Goal: Task Accomplishment & Management: Use online tool/utility

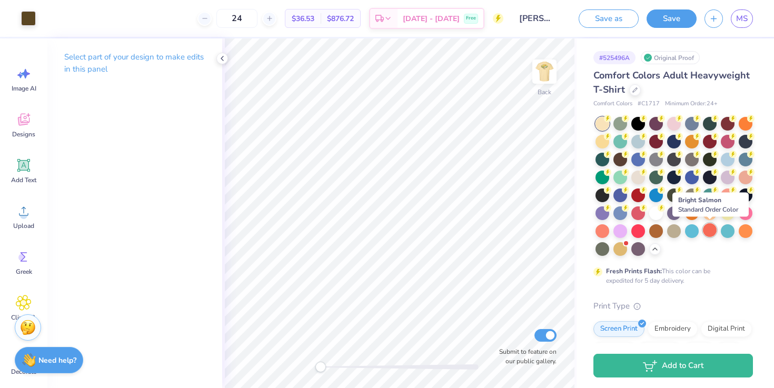
click at [710, 230] on div at bounding box center [710, 230] width 14 height 14
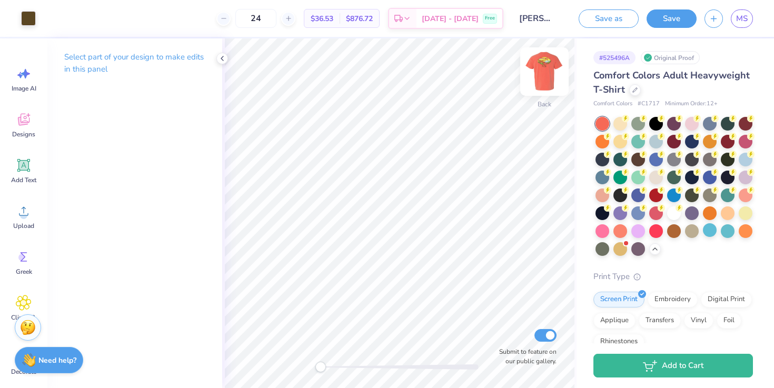
click at [544, 82] on img at bounding box center [544, 72] width 42 height 42
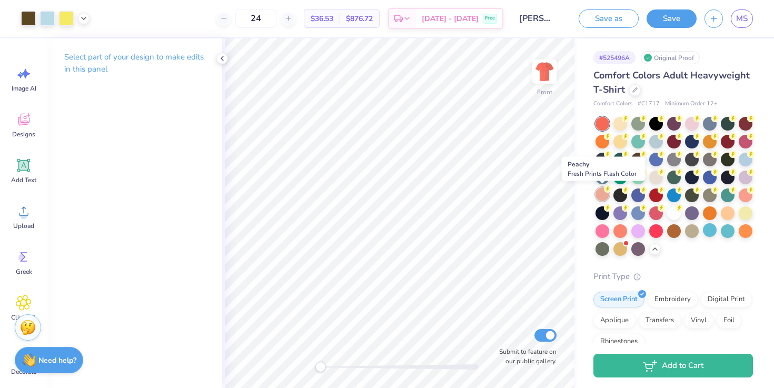
click at [602, 195] on div at bounding box center [602, 194] width 14 height 14
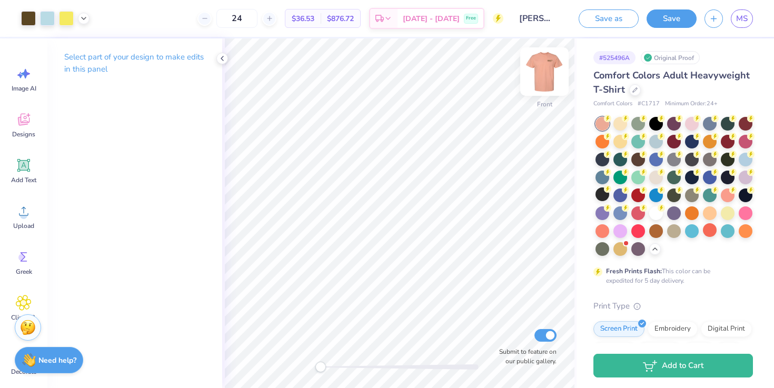
click at [552, 78] on img at bounding box center [544, 72] width 42 height 42
click at [552, 78] on img at bounding box center [544, 71] width 21 height 21
click at [604, 230] on div at bounding box center [602, 230] width 14 height 14
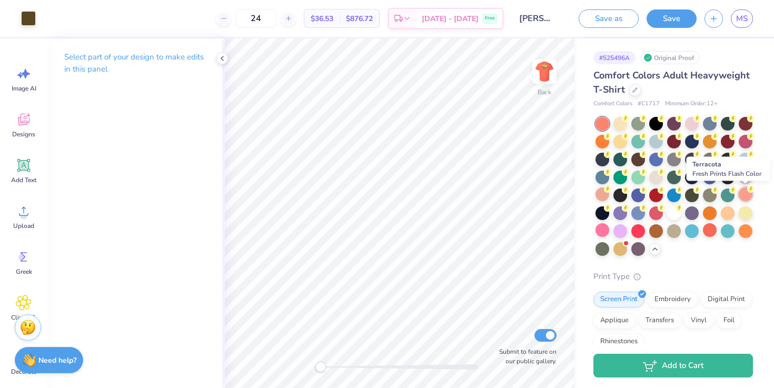
click at [748, 198] on div at bounding box center [746, 194] width 14 height 14
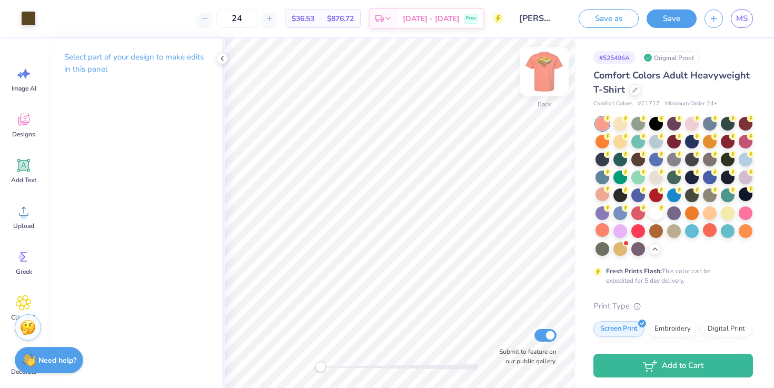
click at [545, 78] on img at bounding box center [544, 72] width 42 height 42
click at [715, 122] on div at bounding box center [710, 123] width 14 height 14
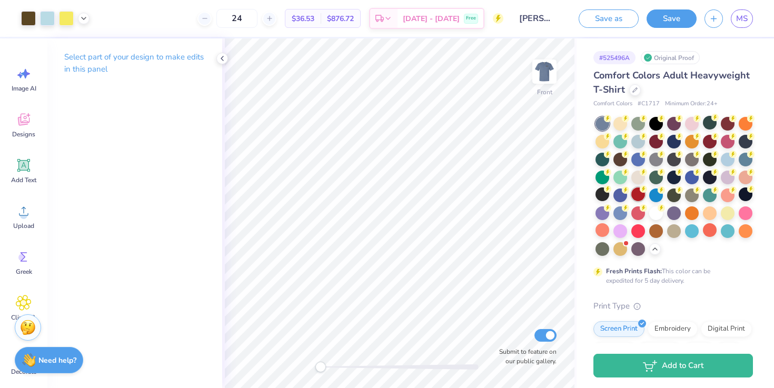
click at [636, 192] on div at bounding box center [638, 194] width 14 height 14
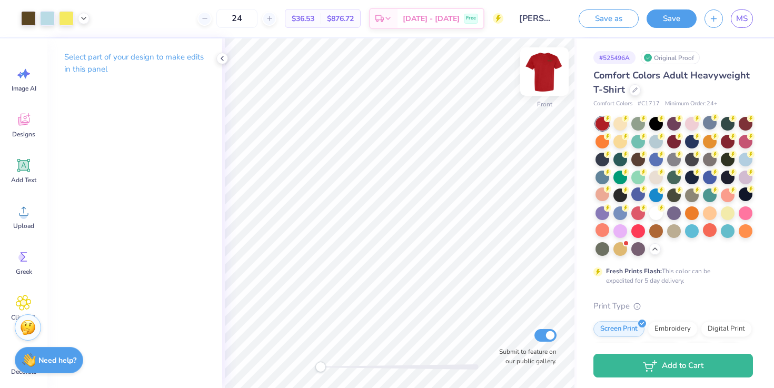
click at [541, 71] on img at bounding box center [544, 72] width 42 height 42
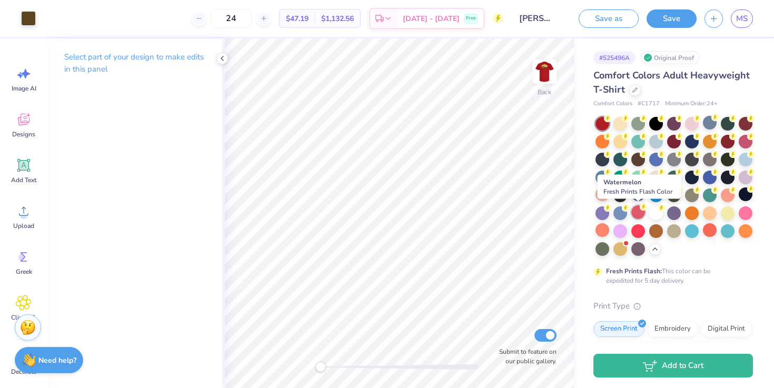
click at [637, 214] on div at bounding box center [638, 212] width 14 height 14
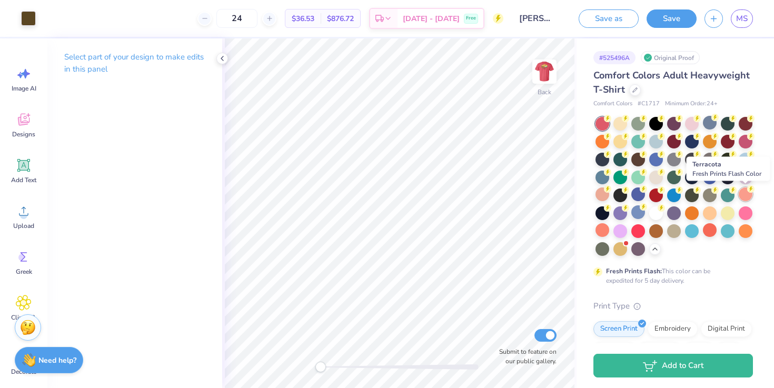
click at [740, 198] on div at bounding box center [746, 194] width 14 height 14
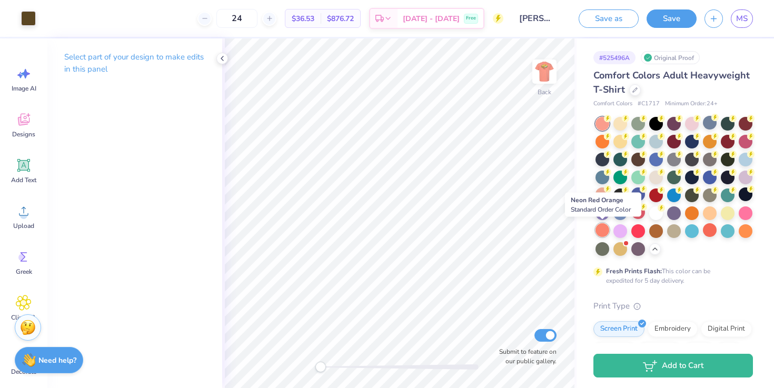
click at [602, 228] on div at bounding box center [602, 230] width 14 height 14
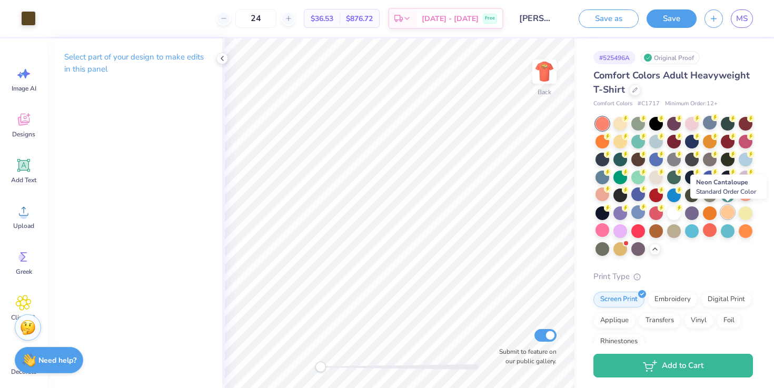
click at [732, 213] on div at bounding box center [728, 212] width 14 height 14
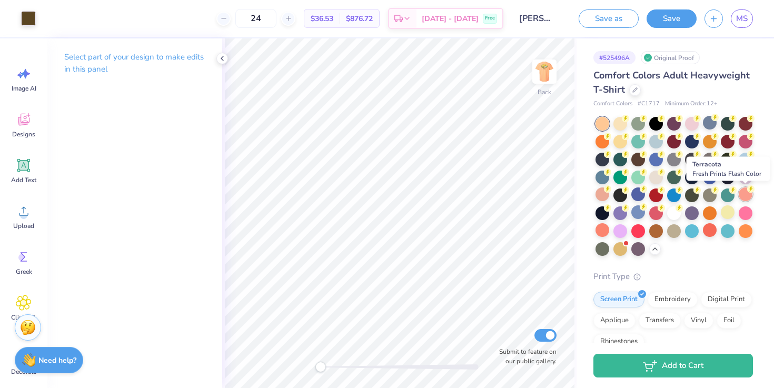
click at [745, 195] on div at bounding box center [746, 194] width 14 height 14
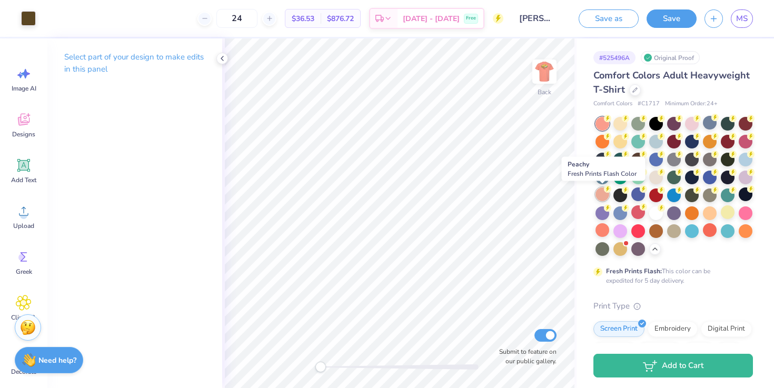
click at [599, 199] on div at bounding box center [602, 194] width 14 height 14
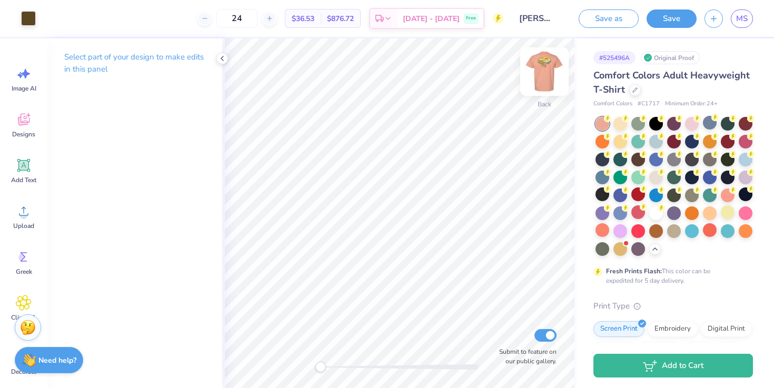
click at [546, 74] on img at bounding box center [544, 72] width 42 height 42
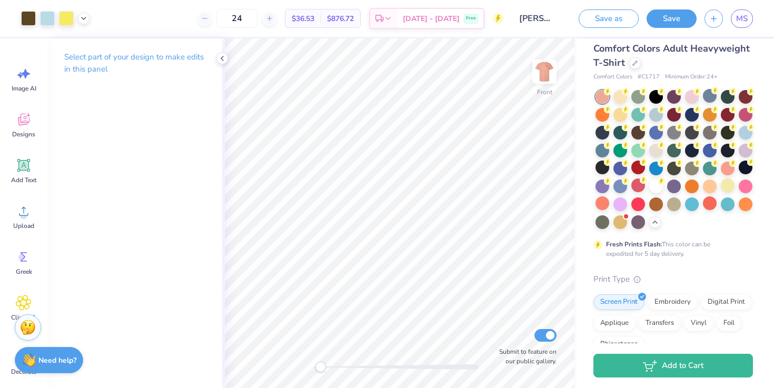
scroll to position [27, 0]
click at [546, 73] on img at bounding box center [544, 72] width 42 height 42
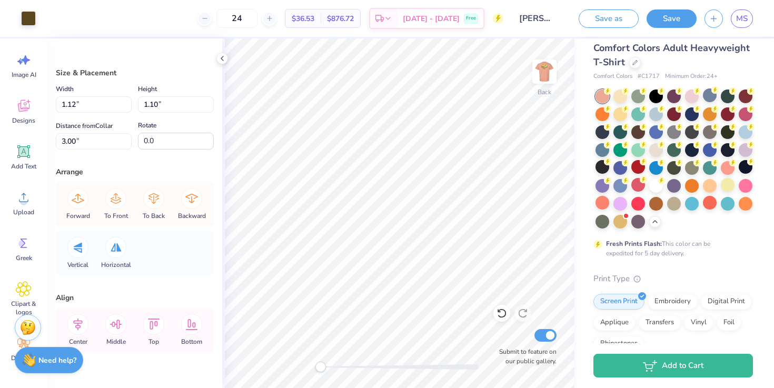
scroll to position [0, 0]
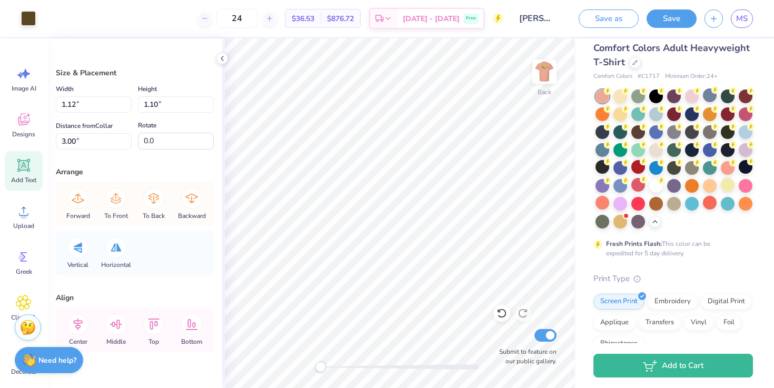
click at [32, 180] on span "Add Text" at bounding box center [23, 180] width 25 height 8
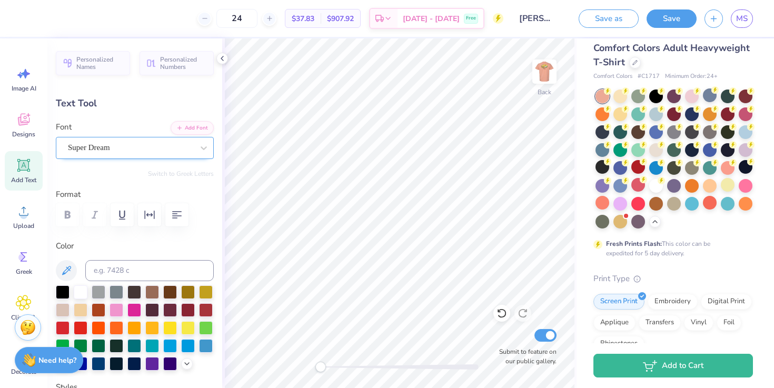
click at [112, 144] on div "Super Dream" at bounding box center [130, 148] width 127 height 16
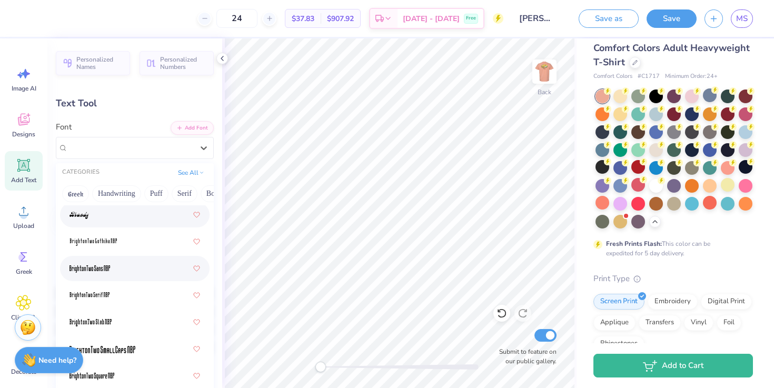
scroll to position [1098, 0]
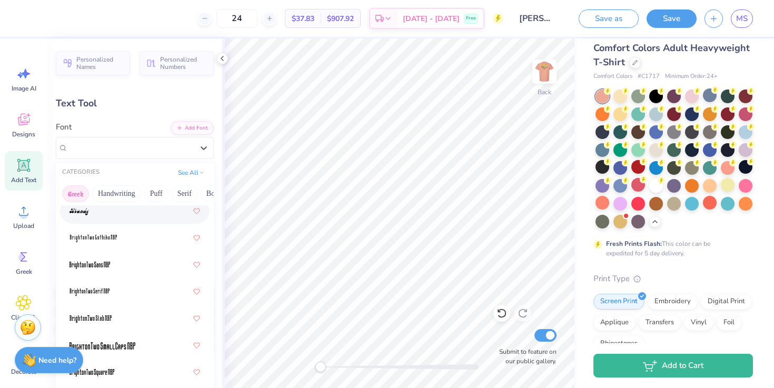
click at [80, 192] on button "Greek" at bounding box center [75, 193] width 27 height 17
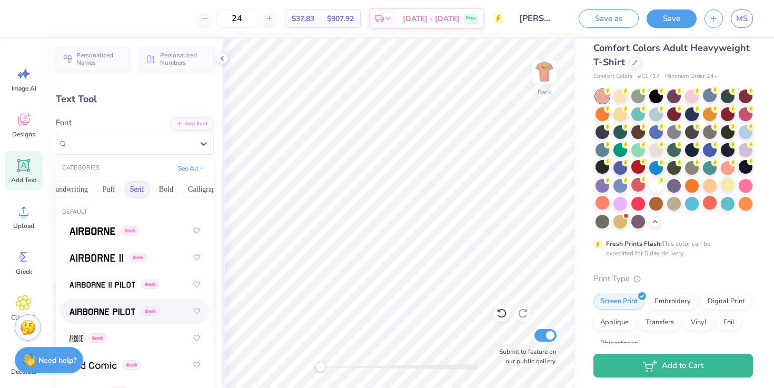
scroll to position [0, 52]
click at [105, 192] on button "Puff" at bounding box center [104, 189] width 24 height 17
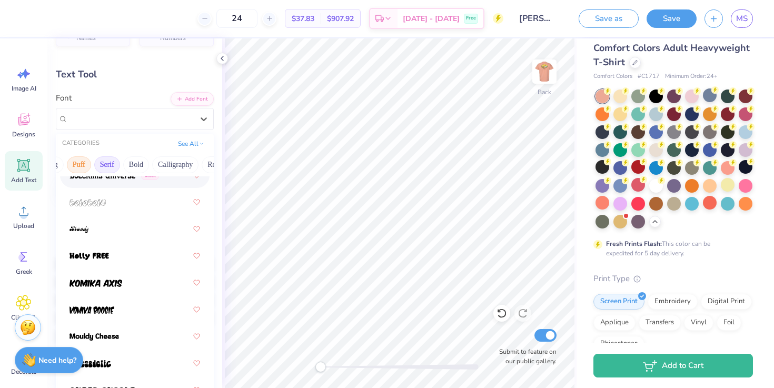
scroll to position [0, 134]
click at [87, 168] on button "Bold" at bounding box center [80, 164] width 26 height 17
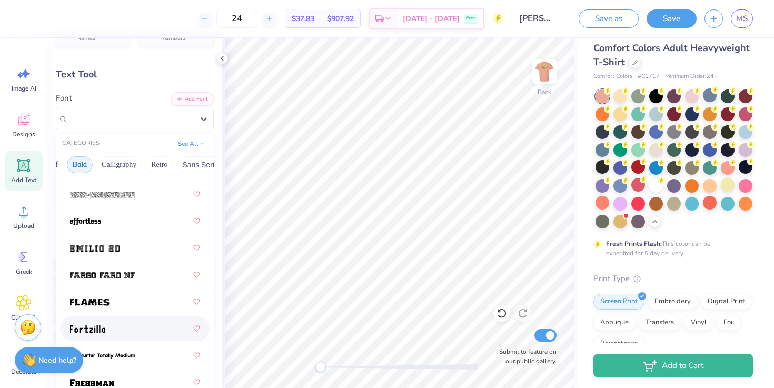
scroll to position [359, 0]
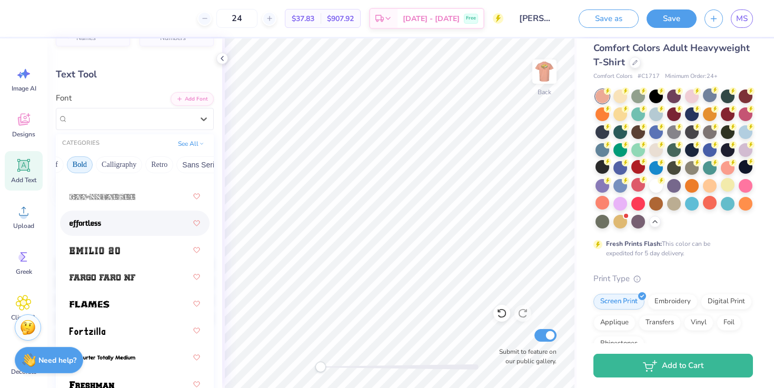
click at [133, 229] on div at bounding box center [134, 223] width 131 height 19
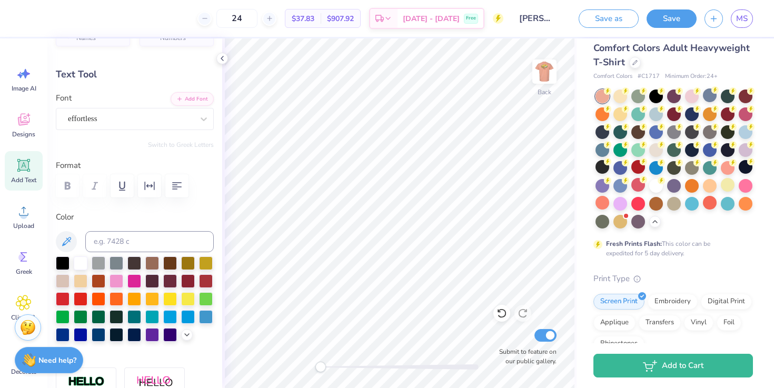
scroll to position [0, 1]
type textarea "phi tau"
click at [174, 264] on div at bounding box center [170, 262] width 14 height 14
type input "6.78"
type input "2.30"
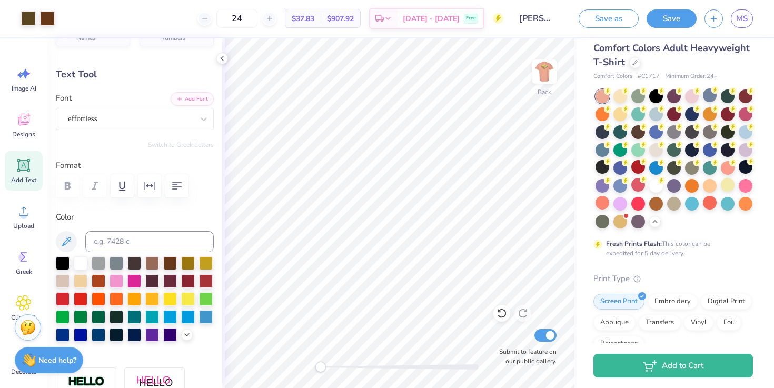
type input "11.35"
type input "3.55"
type input "1.21"
type input "12.45"
click at [453, 125] on div "Hold “Option ⌥” to see the space between elements." at bounding box center [403, 119] width 105 height 24
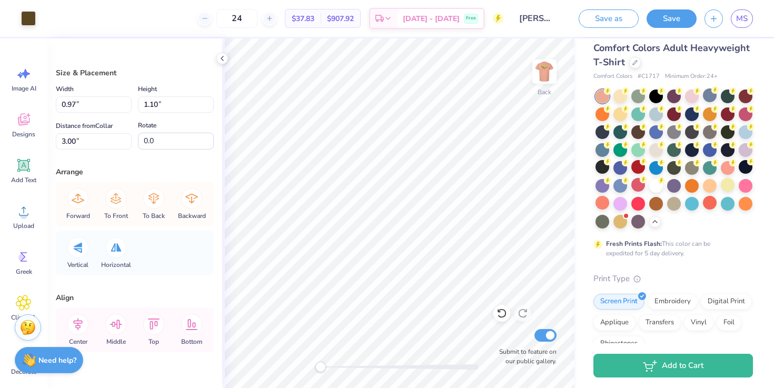
type input "1.12"
type input "2.43"
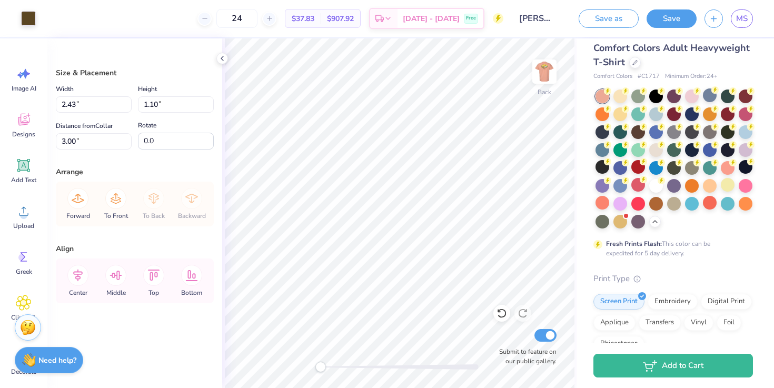
type input "3.50"
type input "12.97"
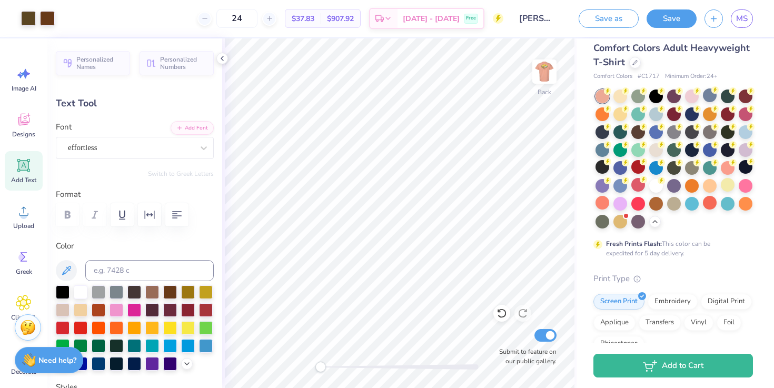
type input "3.00"
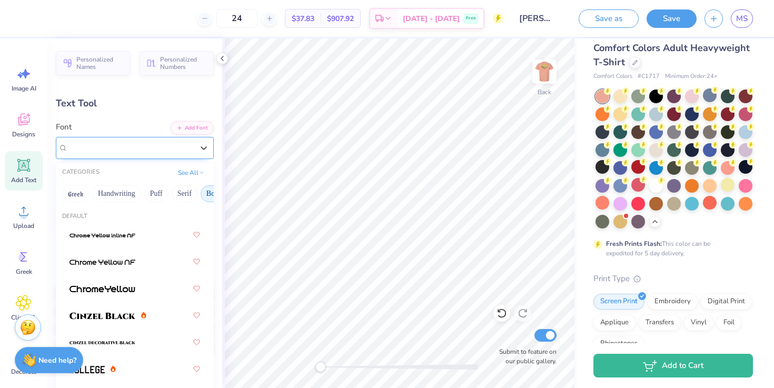
click at [129, 145] on div "effortless" at bounding box center [130, 148] width 127 height 16
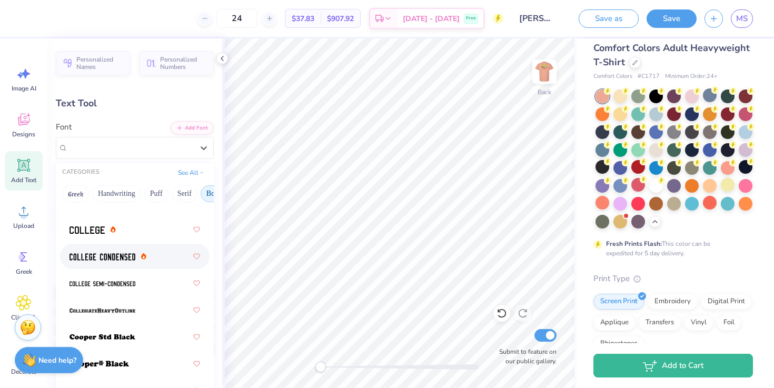
scroll to position [141, 0]
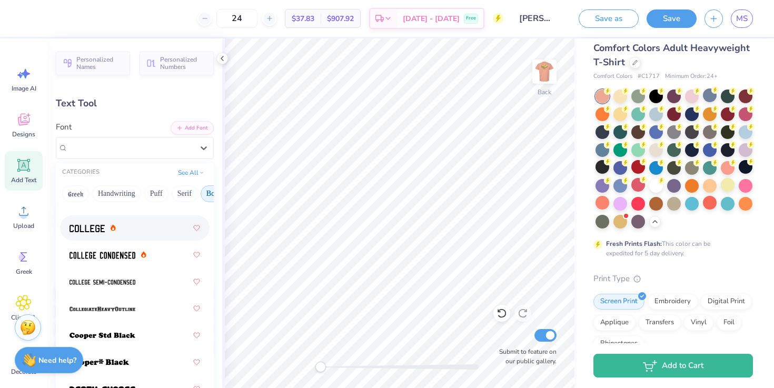
click at [143, 236] on div at bounding box center [134, 227] width 131 height 19
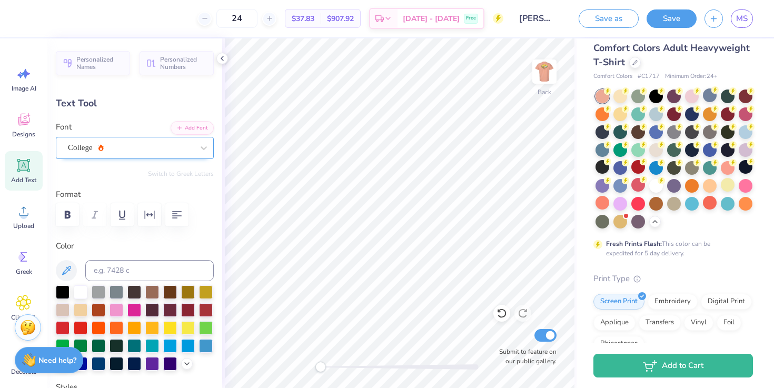
click at [141, 147] on div "College" at bounding box center [130, 148] width 127 height 16
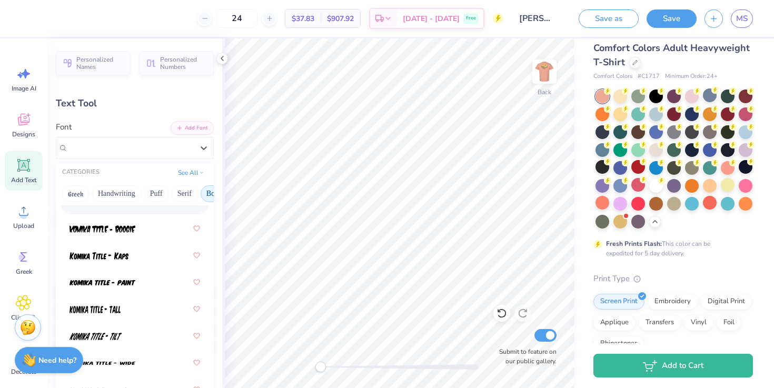
scroll to position [1061, 0]
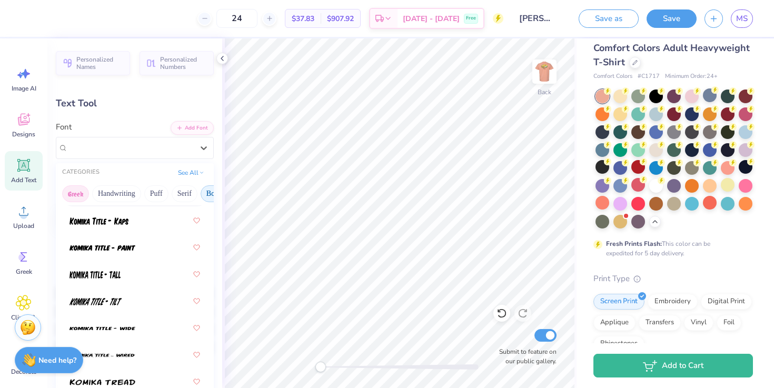
click at [85, 191] on button "Greek" at bounding box center [75, 193] width 27 height 17
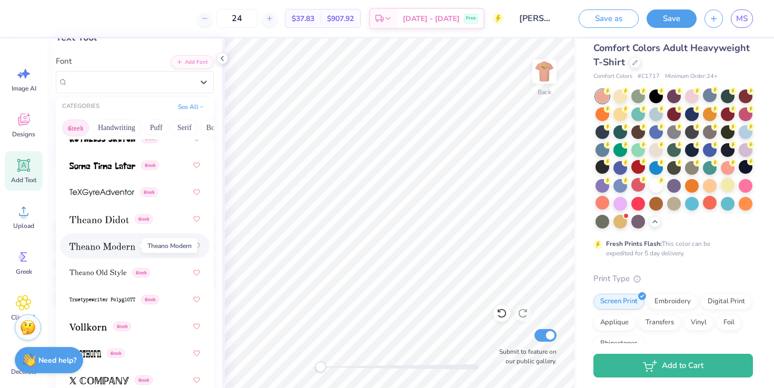
scroll to position [67, 0]
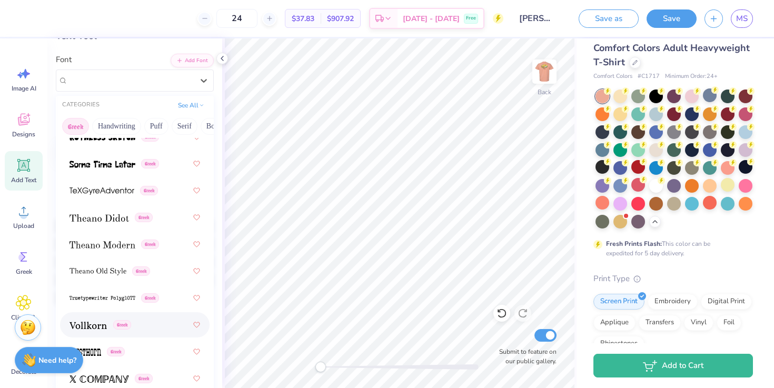
click at [94, 325] on img at bounding box center [87, 325] width 37 height 7
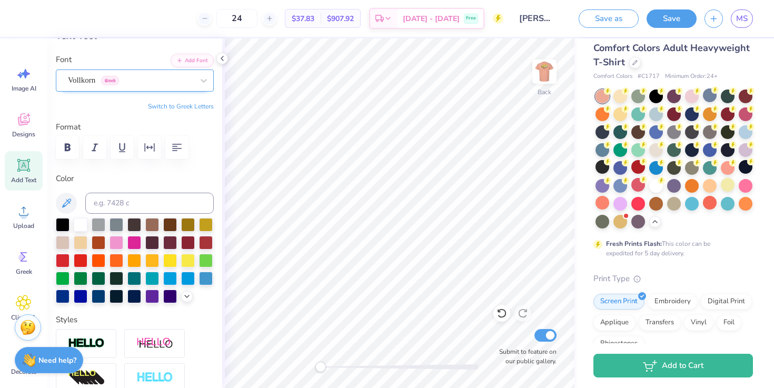
click at [95, 89] on div "Vollkorn Greek" at bounding box center [135, 80] width 158 height 22
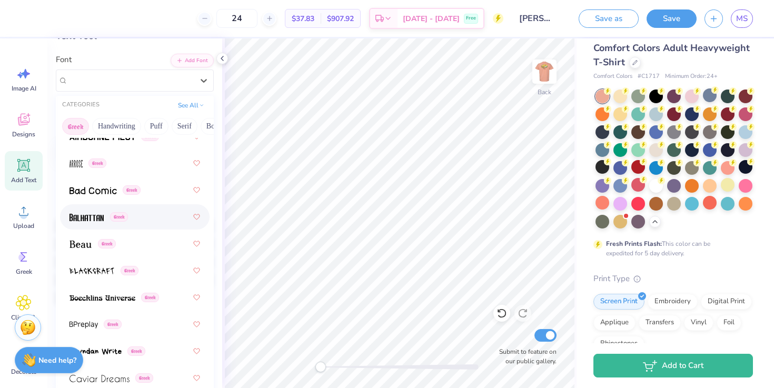
scroll to position [117, 0]
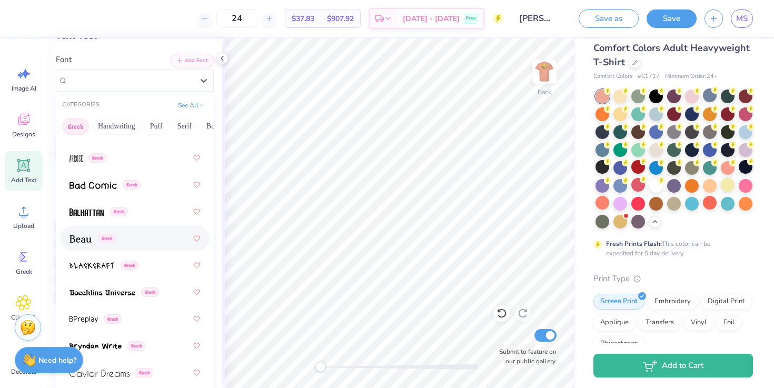
click at [120, 234] on div "Greek" at bounding box center [134, 238] width 131 height 19
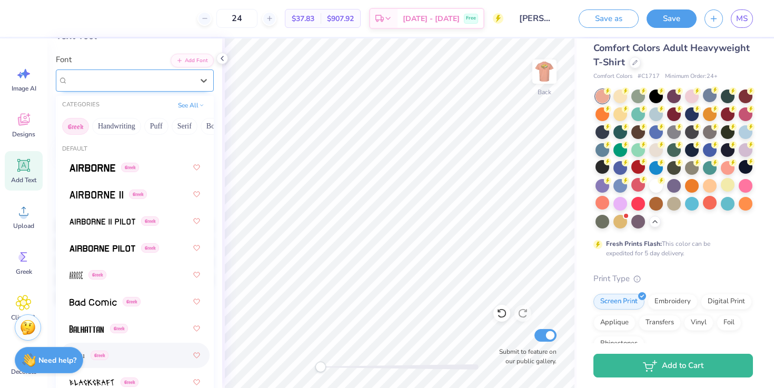
click at [133, 87] on div at bounding box center [130, 80] width 125 height 14
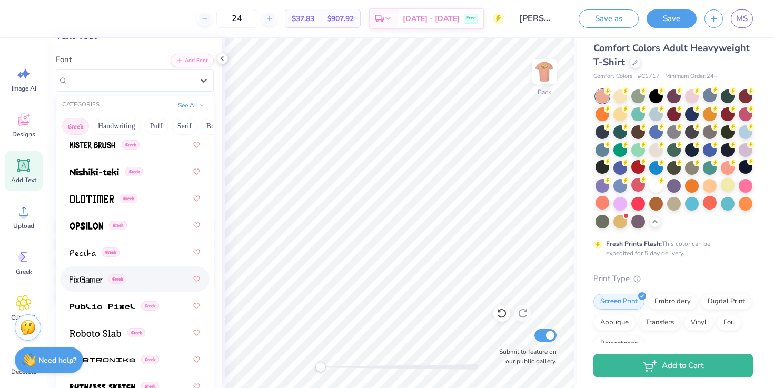
scroll to position [815, 0]
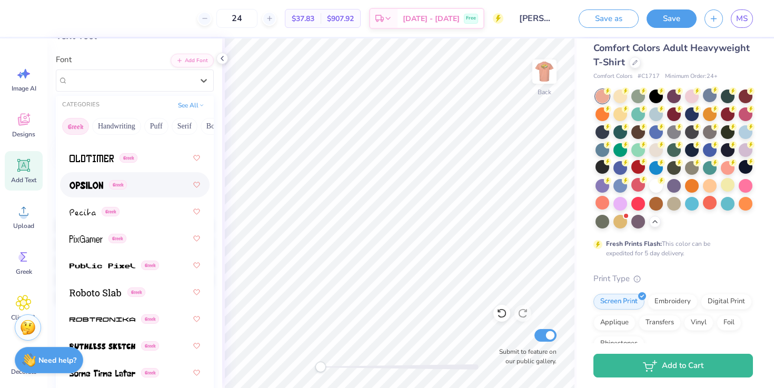
click at [125, 183] on span "Greek" at bounding box center [118, 184] width 18 height 9
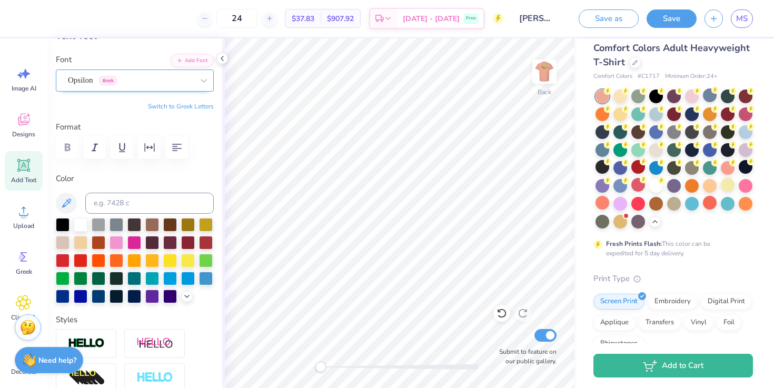
click at [114, 83] on div "Opsilon Greek" at bounding box center [130, 80] width 127 height 16
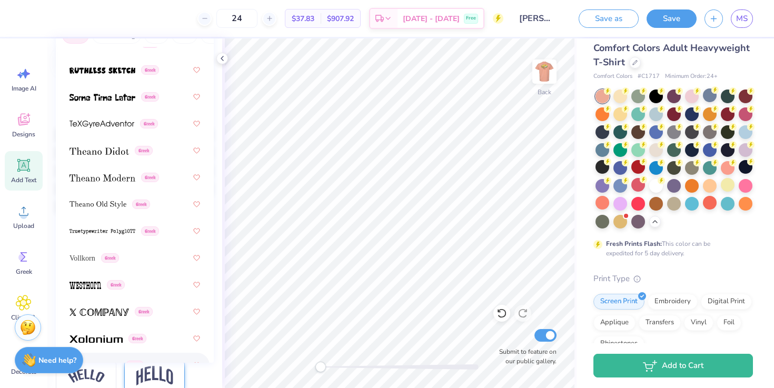
scroll to position [153, 0]
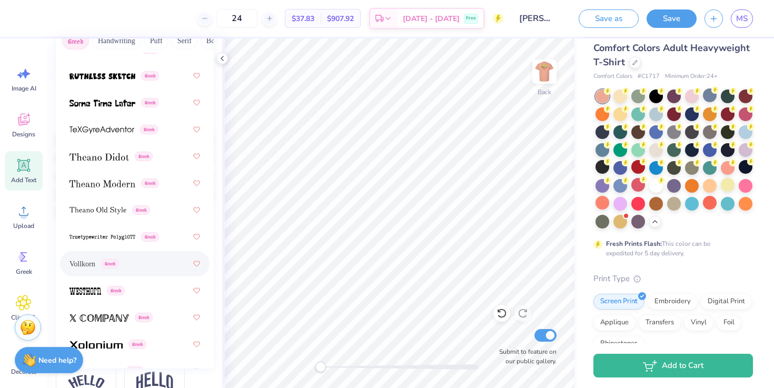
click at [144, 259] on div "Vollkorn Greek" at bounding box center [134, 263] width 131 height 19
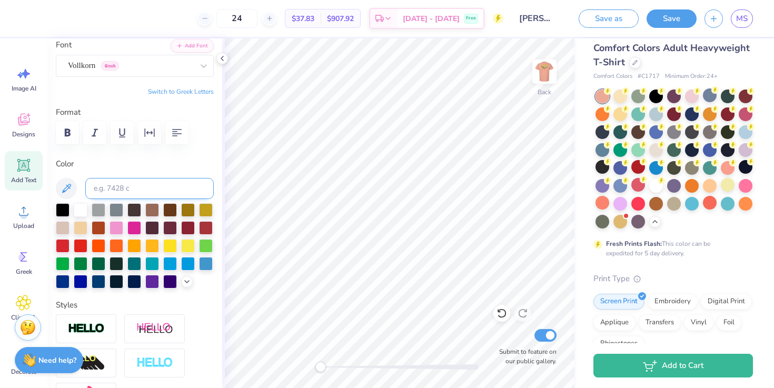
scroll to position [71, 0]
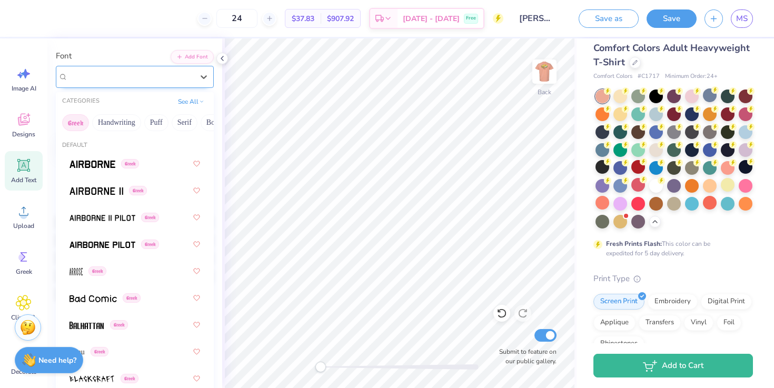
click at [128, 84] on div "Vollkorn Greek" at bounding box center [130, 76] width 127 height 16
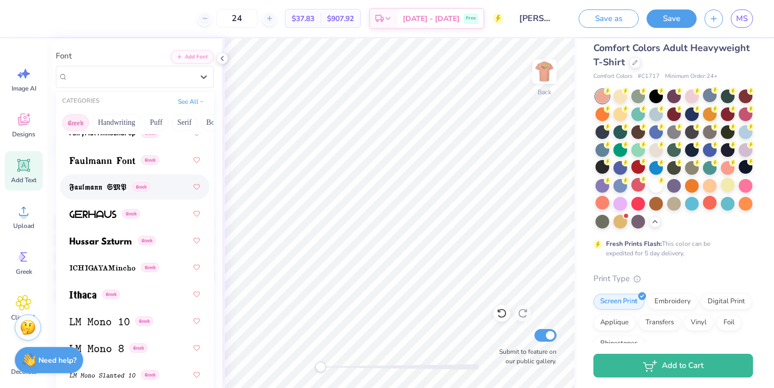
scroll to position [488, 0]
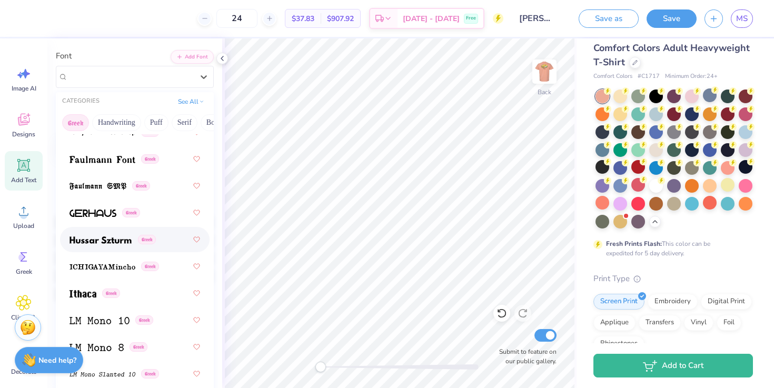
click at [118, 250] on div "Greek" at bounding box center [135, 239] width 150 height 25
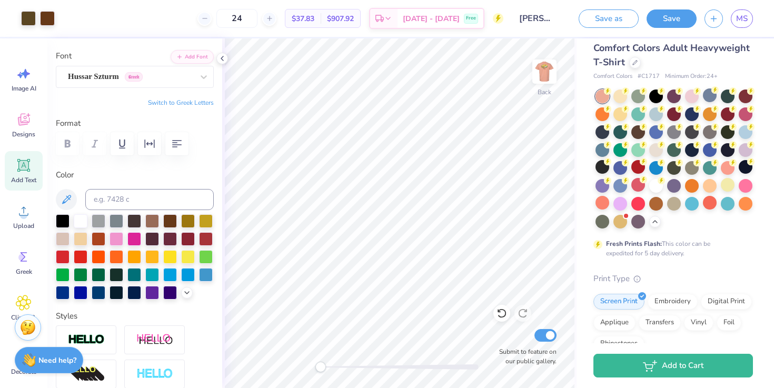
type input "4.45"
type input "1.42"
type input "2.89"
type input "3.54"
type input "1.13"
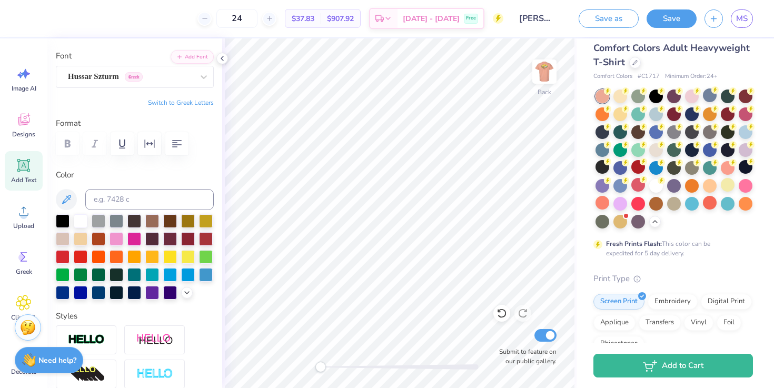
type input "3.18"
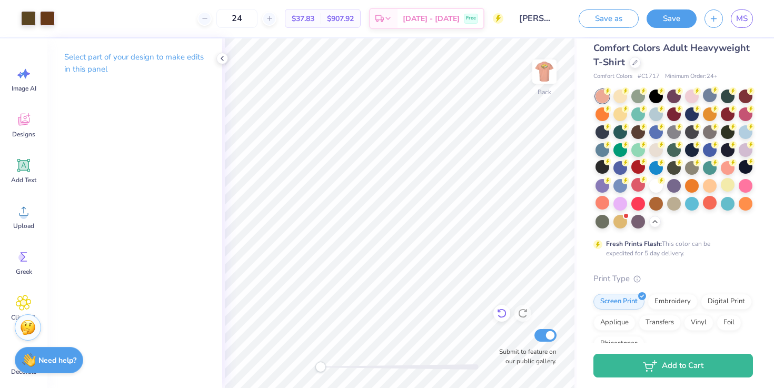
click at [500, 311] on icon at bounding box center [501, 313] width 11 height 11
click at [500, 310] on icon at bounding box center [501, 313] width 11 height 11
click at [500, 310] on icon at bounding box center [501, 313] width 9 height 9
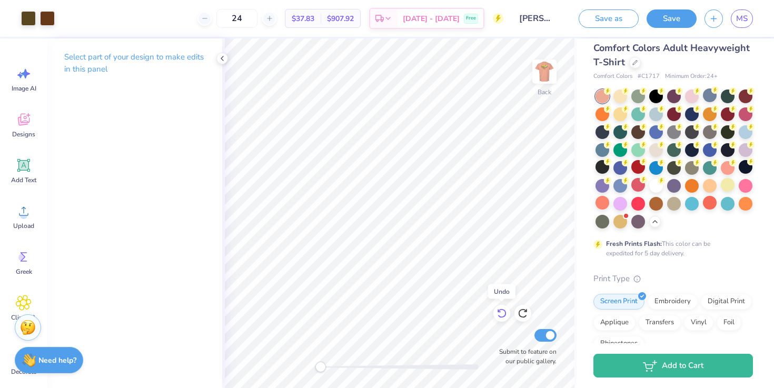
click at [500, 310] on icon at bounding box center [501, 313] width 9 height 9
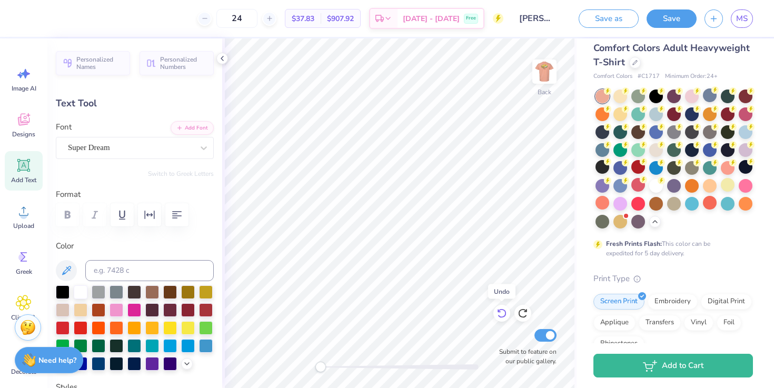
click at [500, 310] on icon at bounding box center [501, 313] width 9 height 9
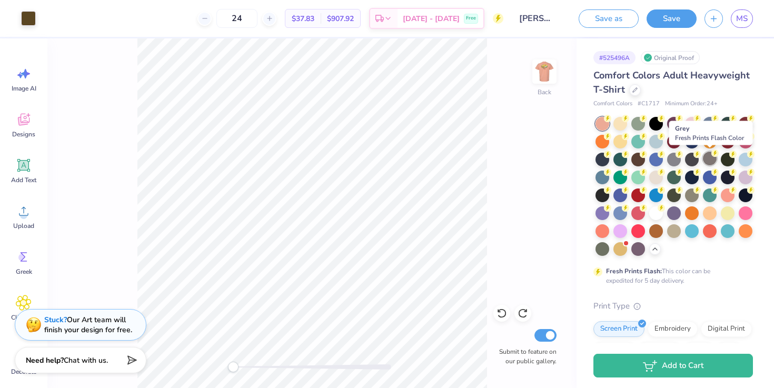
click at [708, 159] on div at bounding box center [710, 159] width 14 height 14
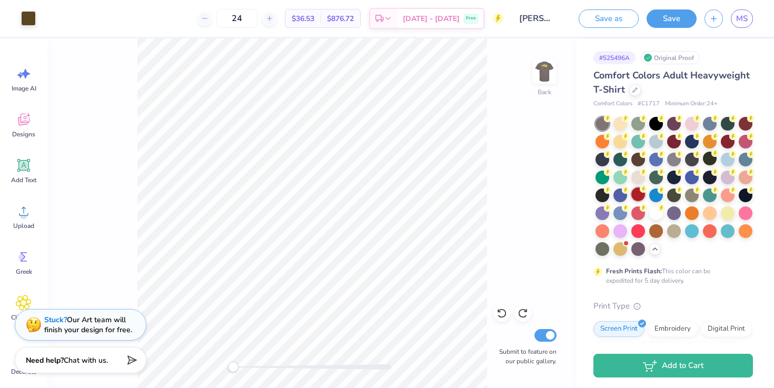
click at [638, 201] on div at bounding box center [638, 194] width 14 height 14
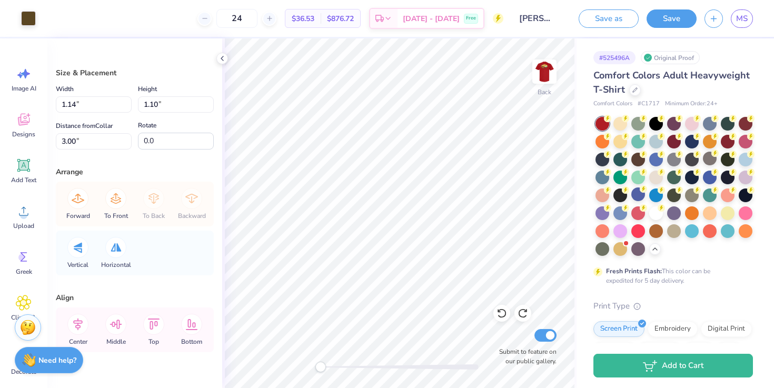
type input "2.43"
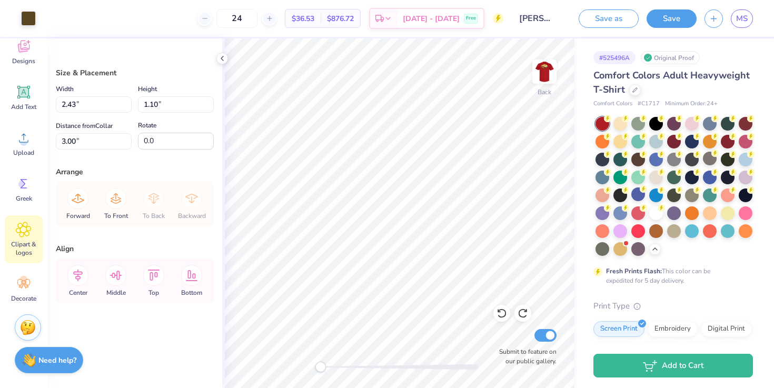
scroll to position [0, 0]
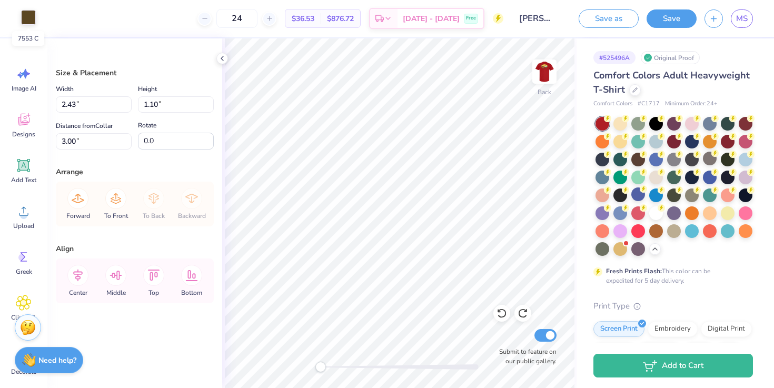
click at [26, 21] on div at bounding box center [28, 17] width 15 height 15
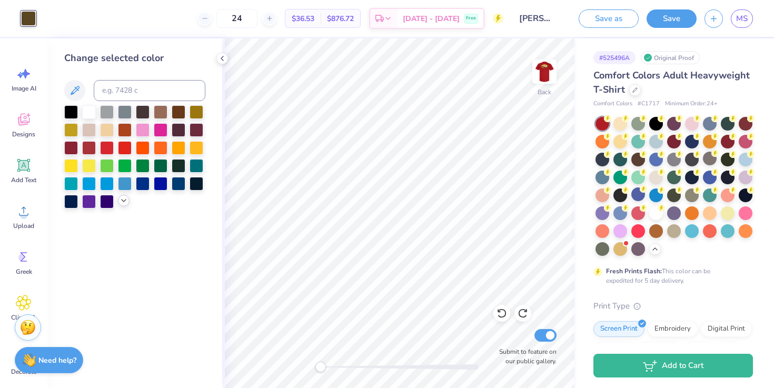
click at [125, 203] on icon at bounding box center [124, 200] width 8 height 8
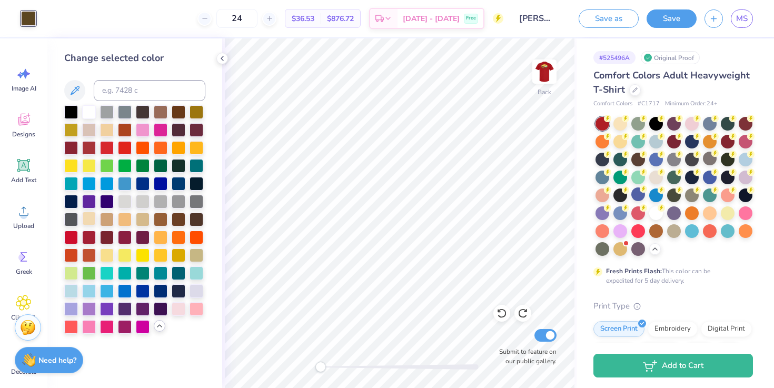
click at [91, 222] on div at bounding box center [89, 219] width 14 height 14
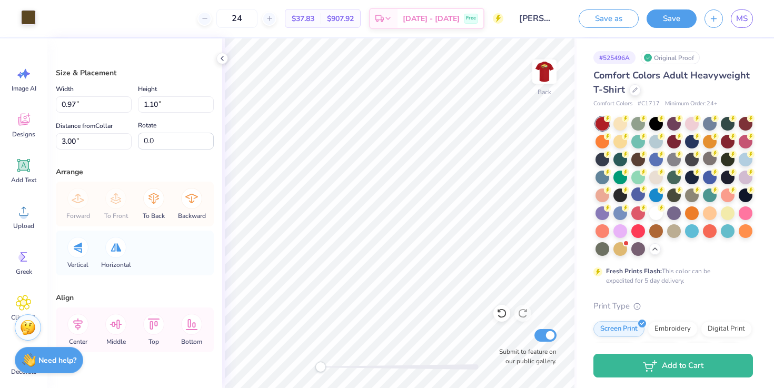
click at [27, 20] on div at bounding box center [28, 17] width 15 height 15
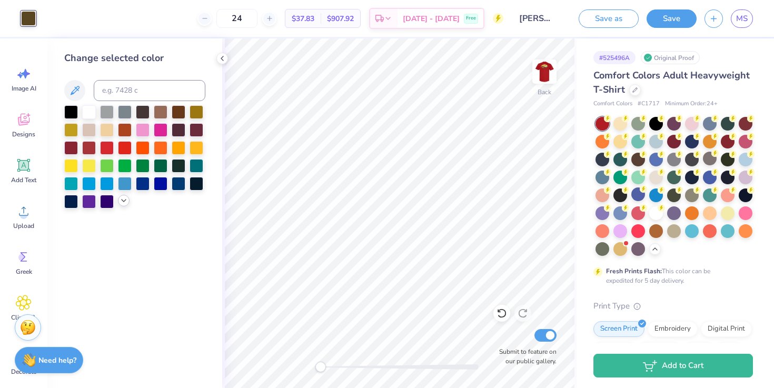
click at [121, 201] on icon at bounding box center [124, 200] width 8 height 8
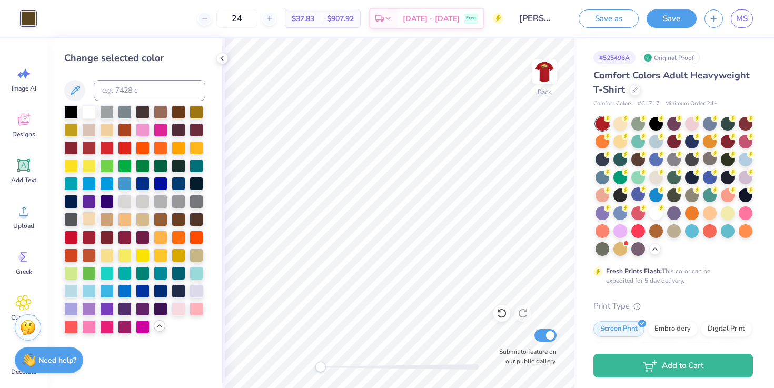
click at [91, 222] on div at bounding box center [89, 219] width 14 height 14
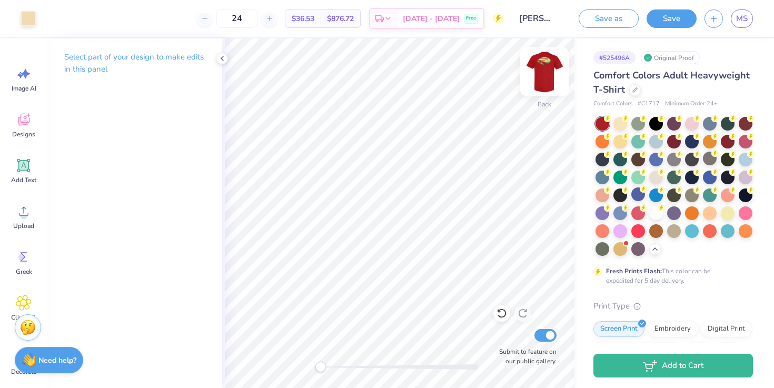
click at [540, 83] on img at bounding box center [544, 72] width 42 height 42
click at [546, 62] on img at bounding box center [544, 72] width 42 height 42
click at [546, 62] on img at bounding box center [544, 71] width 21 height 21
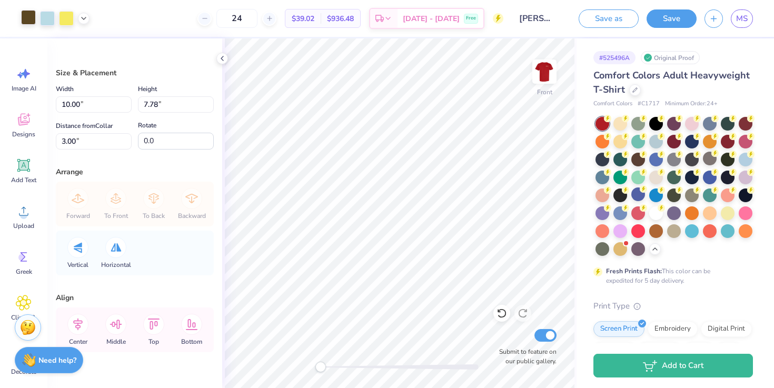
click at [30, 21] on div at bounding box center [28, 17] width 15 height 15
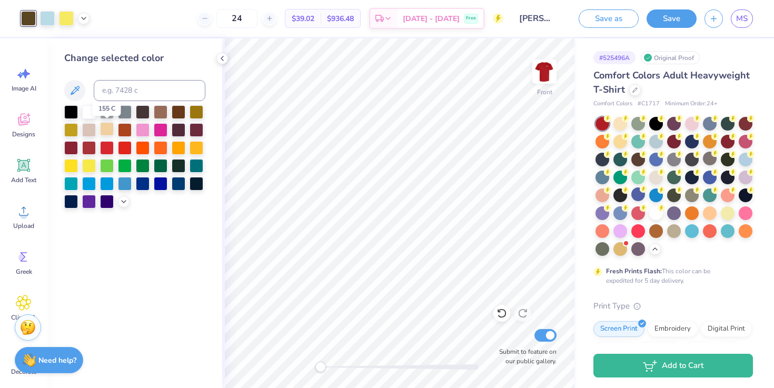
click at [105, 127] on div at bounding box center [107, 129] width 14 height 14
click at [504, 309] on icon at bounding box center [501, 313] width 11 height 11
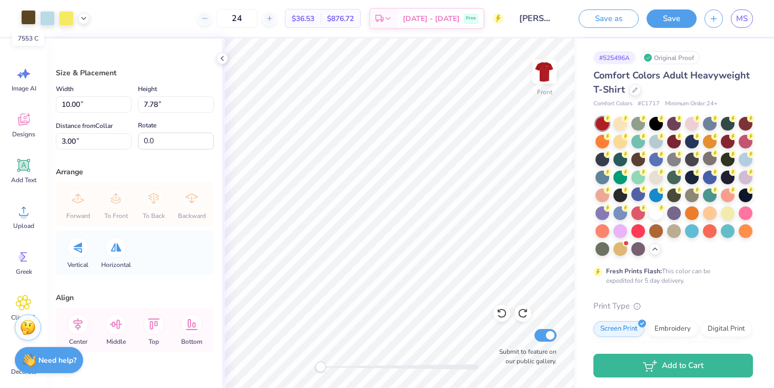
click at [31, 15] on div at bounding box center [28, 17] width 15 height 15
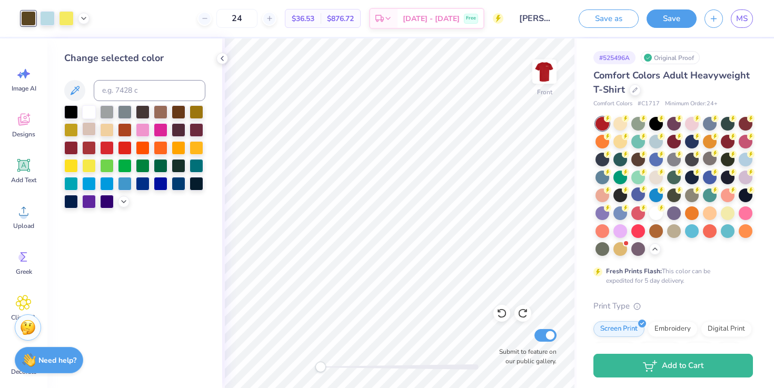
click at [90, 128] on div at bounding box center [89, 129] width 14 height 14
click at [74, 112] on div at bounding box center [71, 111] width 14 height 14
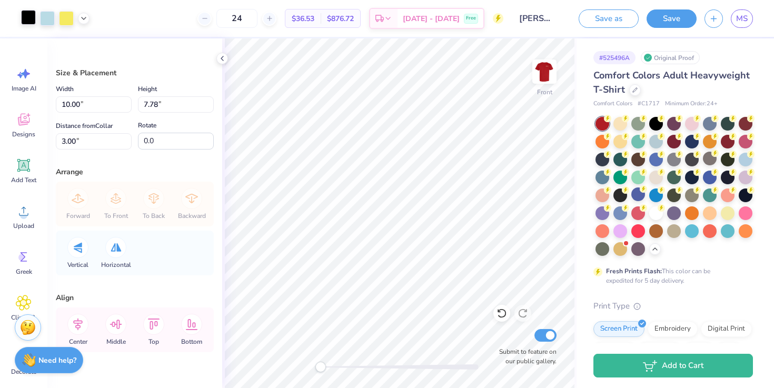
click at [32, 24] on div at bounding box center [28, 17] width 15 height 15
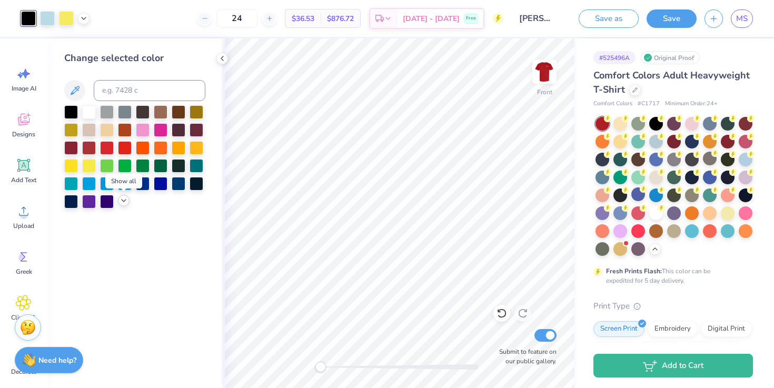
click at [122, 199] on icon at bounding box center [124, 200] width 8 height 8
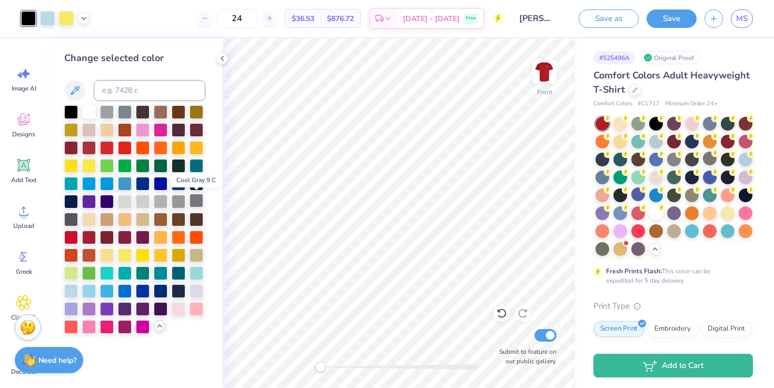
click at [195, 203] on div at bounding box center [197, 201] width 14 height 14
click at [74, 216] on div at bounding box center [71, 219] width 14 height 14
click at [176, 295] on div at bounding box center [179, 290] width 14 height 14
click at [68, 111] on div at bounding box center [71, 111] width 14 height 14
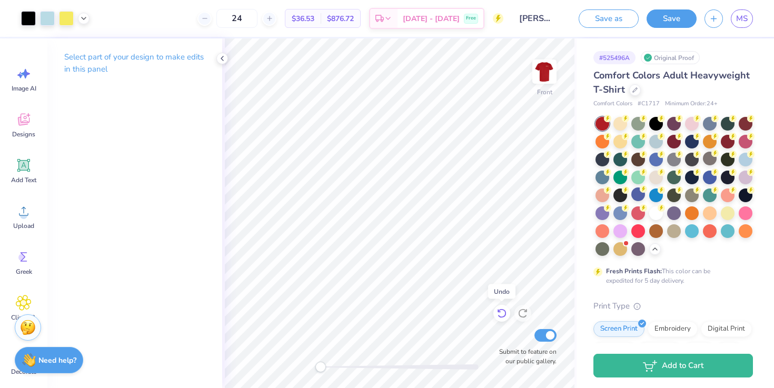
click at [503, 315] on icon at bounding box center [501, 313] width 11 height 11
click at [519, 313] on icon at bounding box center [522, 313] width 9 height 9
click at [542, 66] on img at bounding box center [544, 72] width 42 height 42
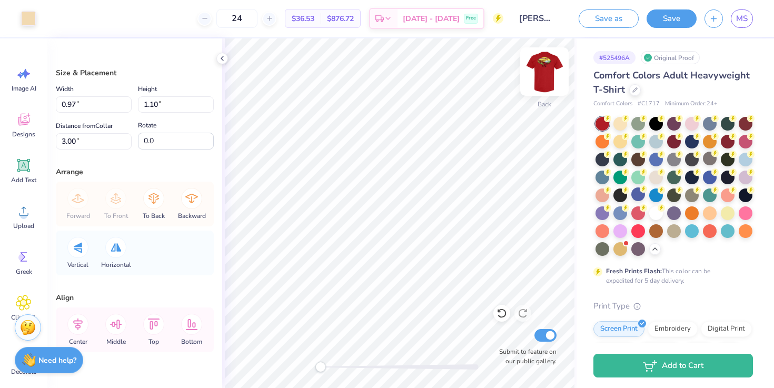
type input "3.40"
type input "2.43"
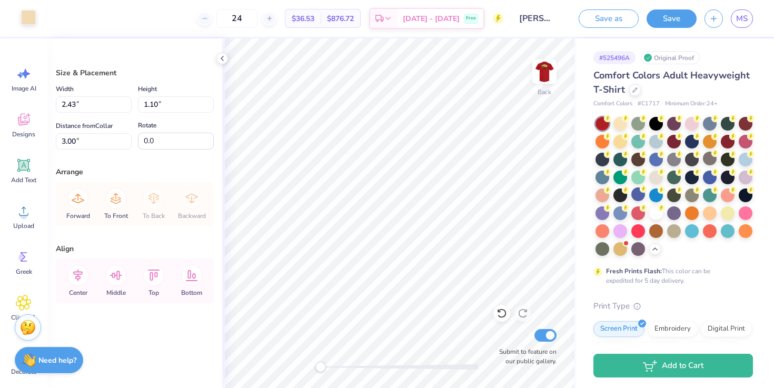
click at [28, 13] on div at bounding box center [28, 17] width 15 height 15
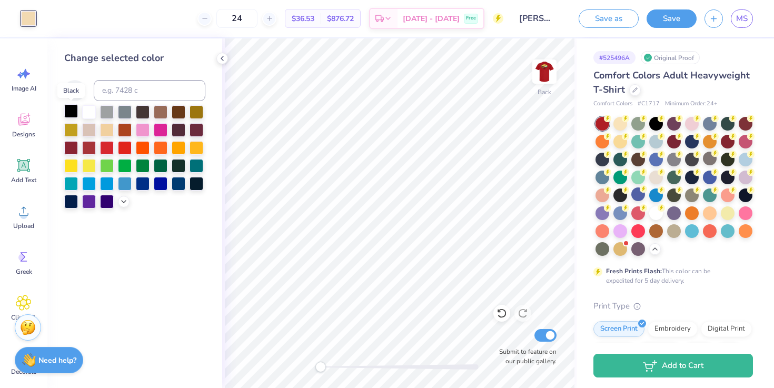
click at [71, 106] on div at bounding box center [71, 111] width 14 height 14
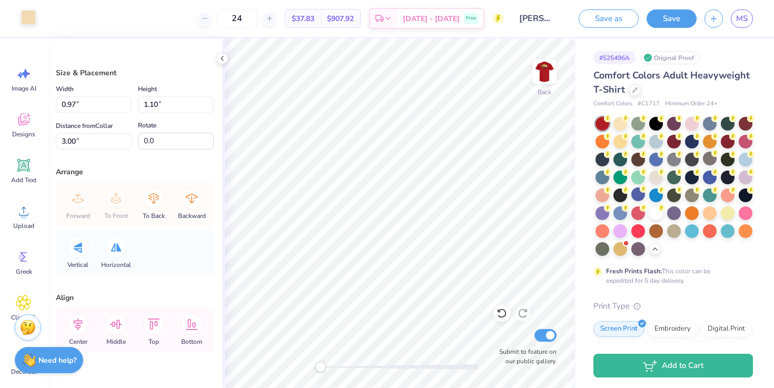
click at [31, 21] on div at bounding box center [28, 17] width 15 height 15
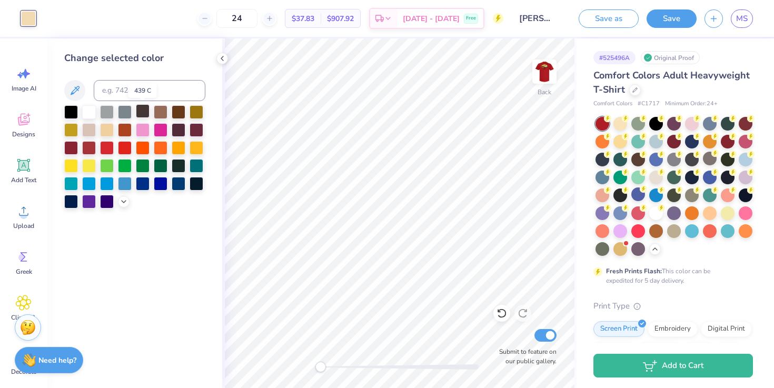
click at [145, 112] on div at bounding box center [143, 111] width 14 height 14
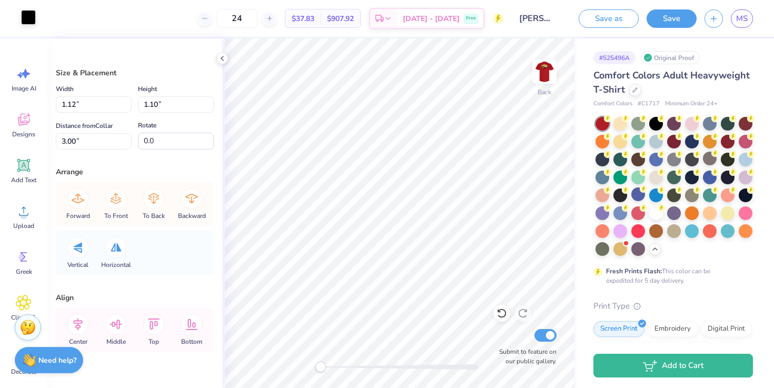
click at [30, 20] on div at bounding box center [28, 17] width 15 height 15
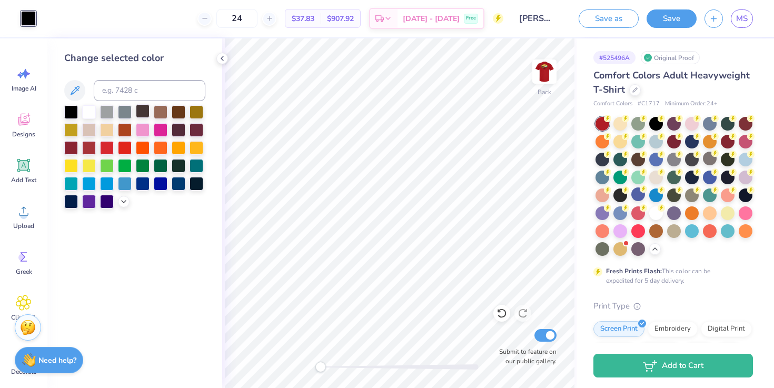
click at [142, 114] on div at bounding box center [143, 111] width 14 height 14
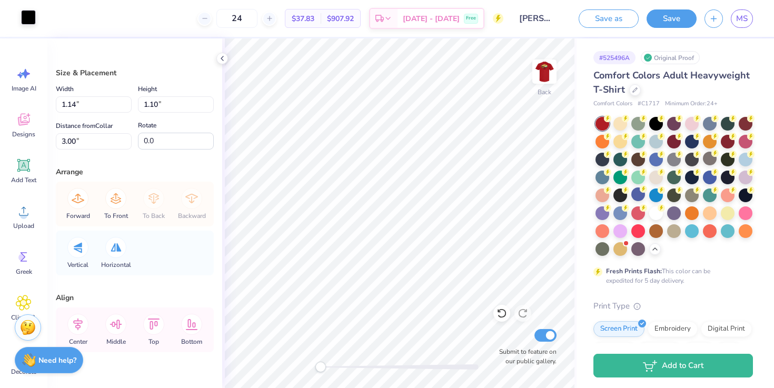
click at [35, 22] on div at bounding box center [28, 17] width 15 height 15
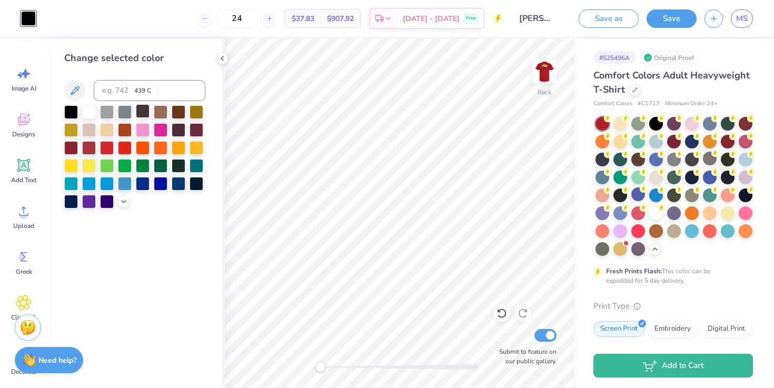
click at [146, 112] on div at bounding box center [143, 111] width 14 height 14
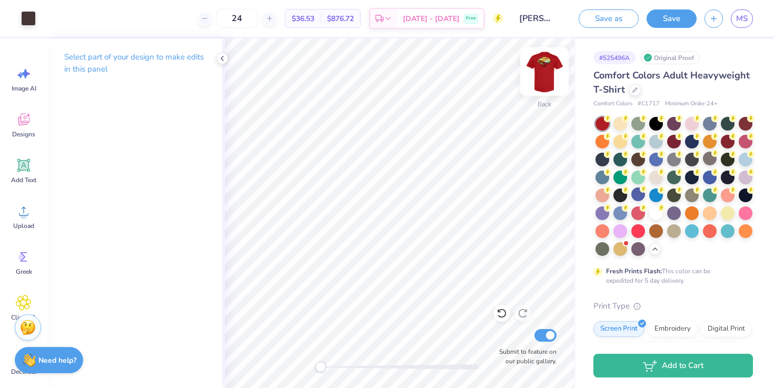
click at [542, 81] on img at bounding box center [544, 72] width 42 height 42
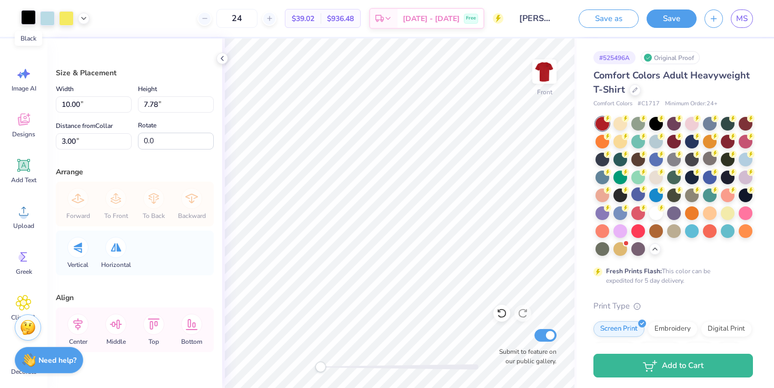
click at [29, 20] on div at bounding box center [28, 17] width 15 height 15
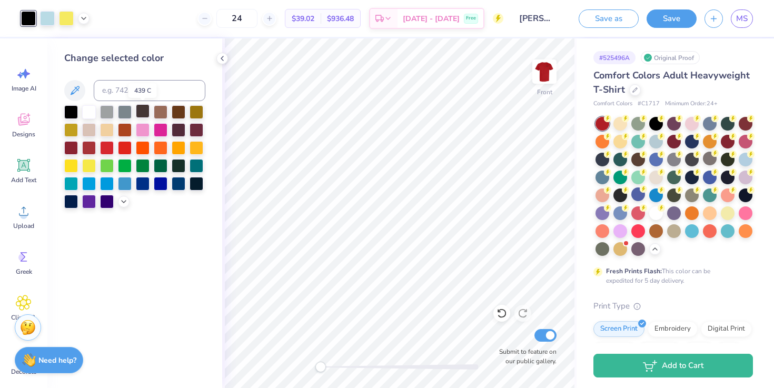
click at [140, 114] on div at bounding box center [143, 111] width 14 height 14
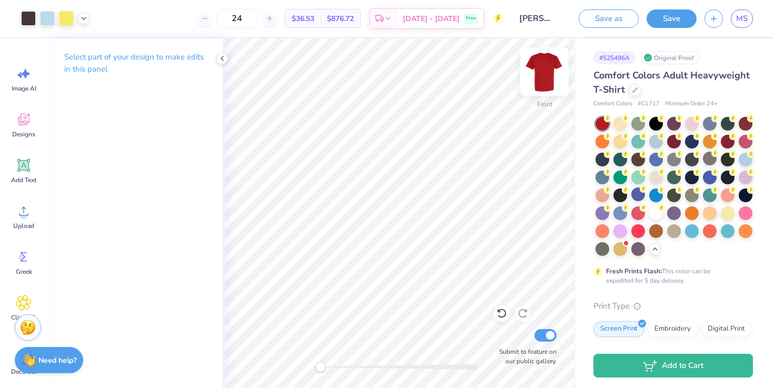
click at [543, 67] on img at bounding box center [544, 72] width 42 height 42
click at [543, 67] on img at bounding box center [544, 71] width 21 height 21
click at [549, 70] on img at bounding box center [544, 72] width 42 height 42
click at [543, 73] on img at bounding box center [544, 72] width 42 height 42
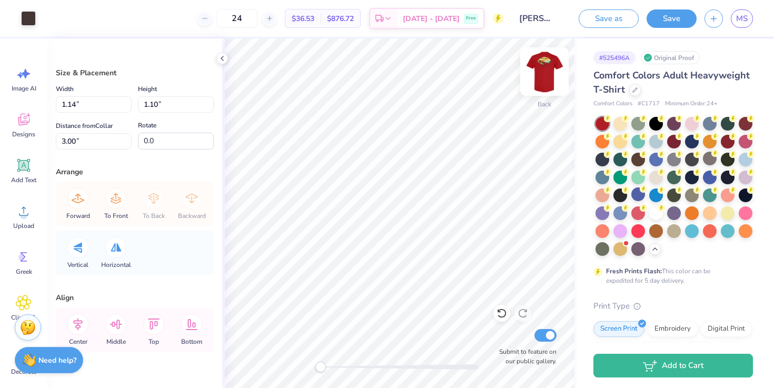
type input "2.43"
type input "2.09"
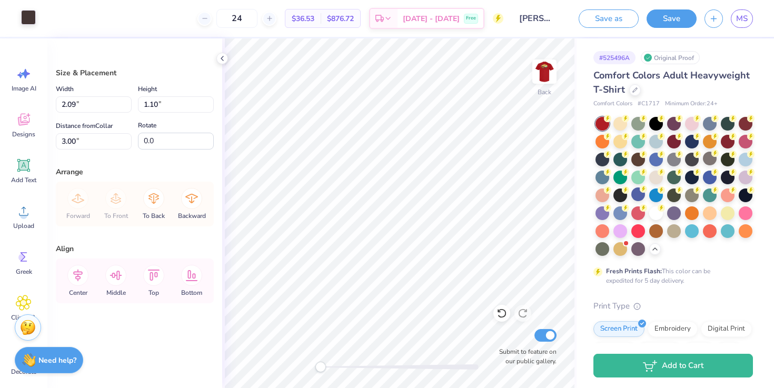
click at [25, 20] on div at bounding box center [28, 17] width 15 height 15
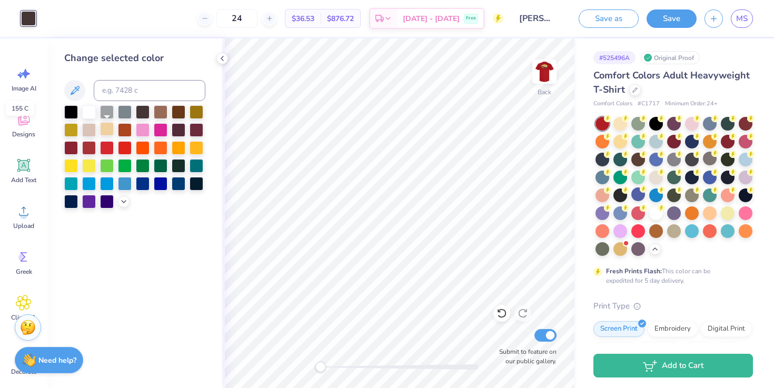
click at [107, 130] on div at bounding box center [107, 129] width 14 height 14
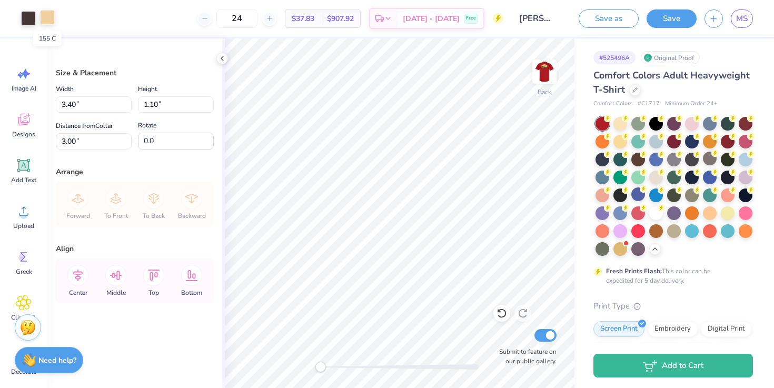
click at [41, 20] on div at bounding box center [47, 17] width 15 height 15
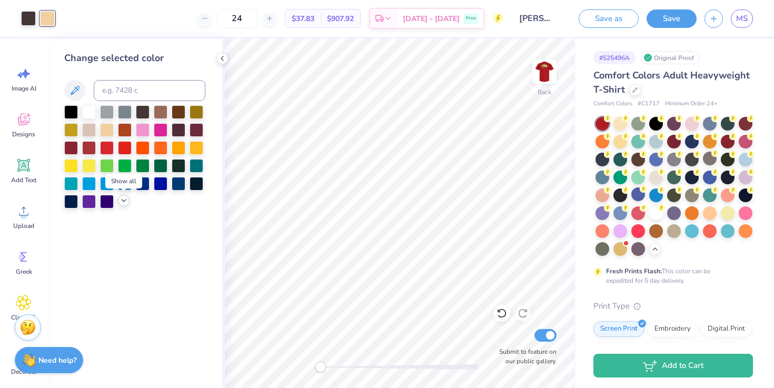
click at [124, 198] on icon at bounding box center [124, 200] width 8 height 8
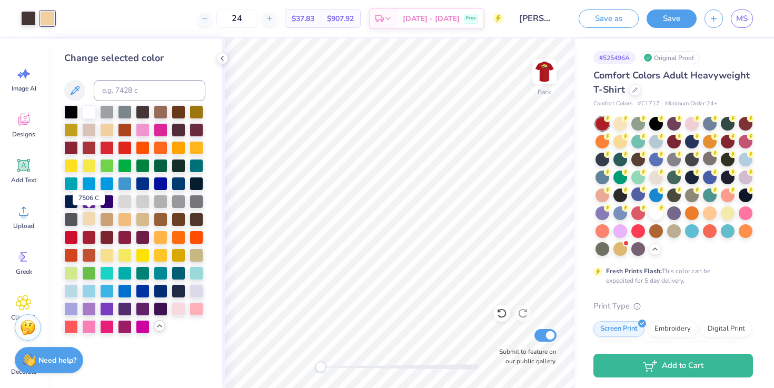
click at [90, 220] on div at bounding box center [89, 219] width 14 height 14
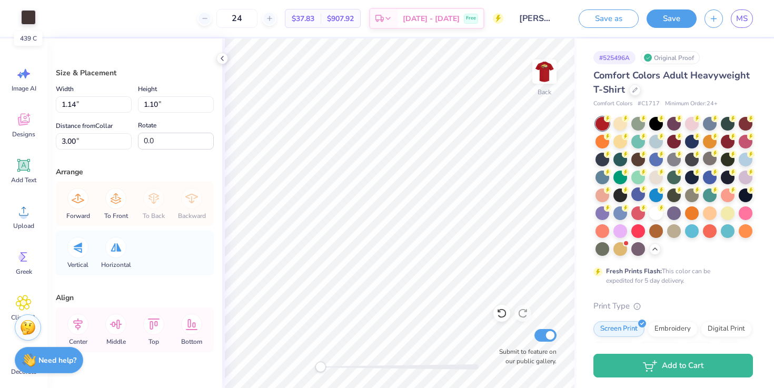
click at [26, 18] on div at bounding box center [28, 17] width 15 height 15
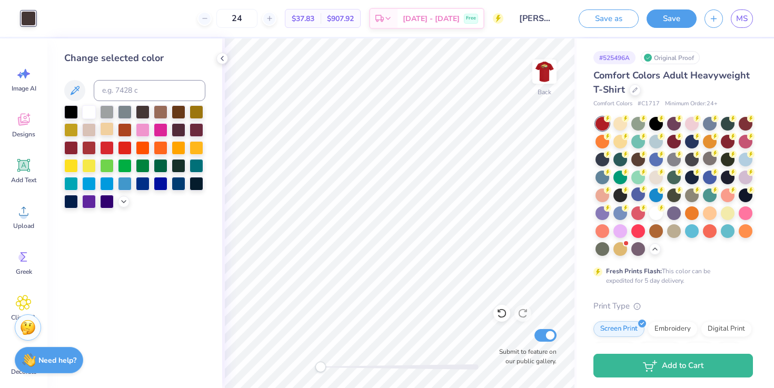
click at [107, 128] on div at bounding box center [107, 129] width 14 height 14
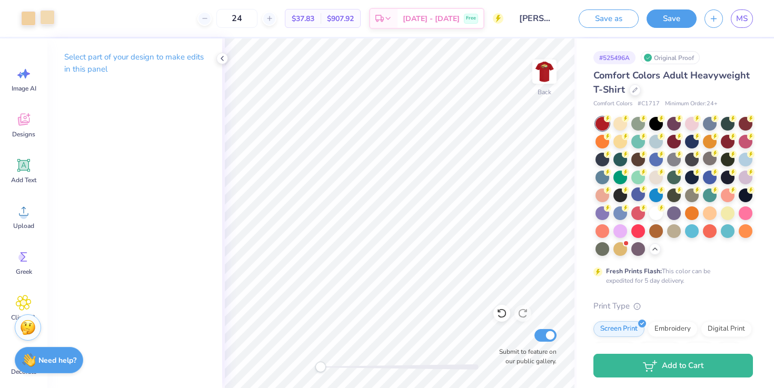
click at [50, 15] on div at bounding box center [47, 17] width 15 height 15
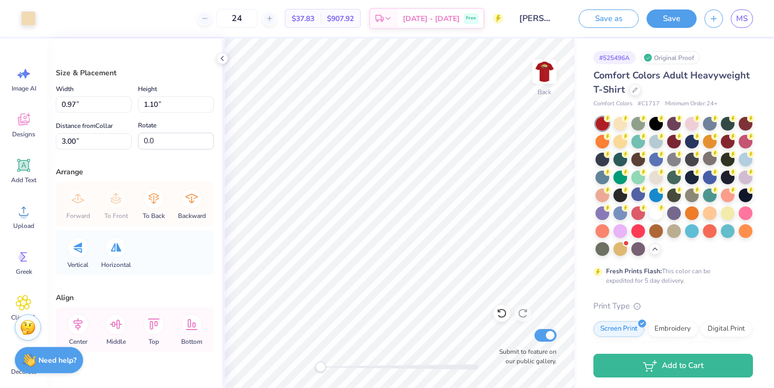
type input "3.40"
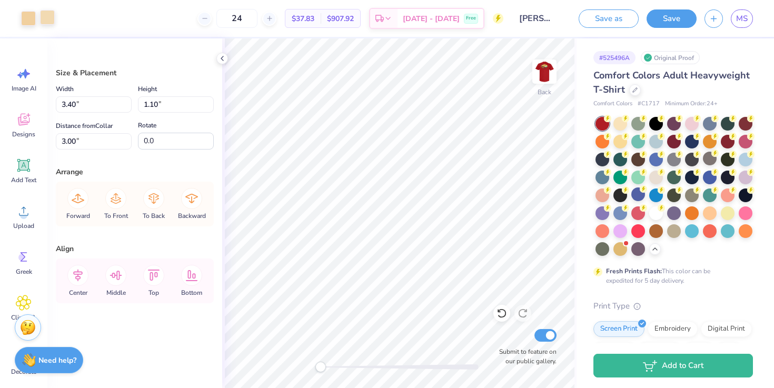
click at [44, 16] on div at bounding box center [47, 17] width 15 height 15
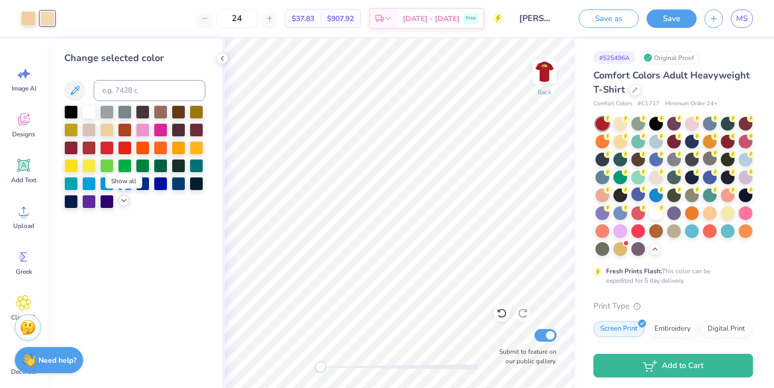
click at [122, 202] on icon at bounding box center [124, 200] width 8 height 8
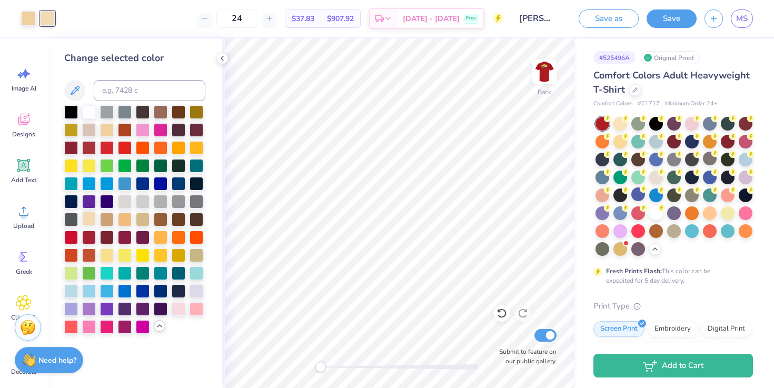
click at [88, 222] on div at bounding box center [89, 219] width 14 height 14
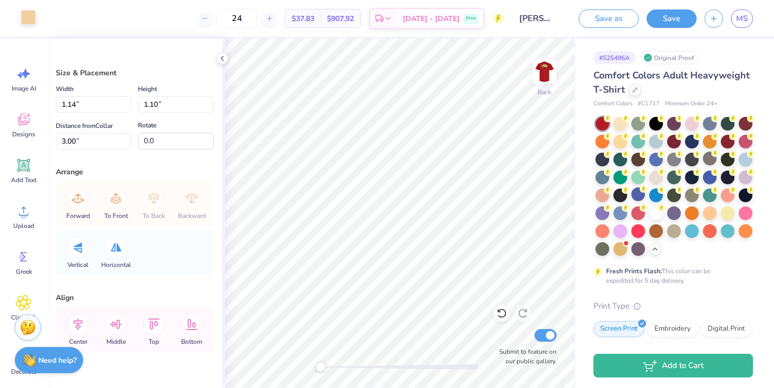
click at [31, 23] on div at bounding box center [28, 17] width 15 height 15
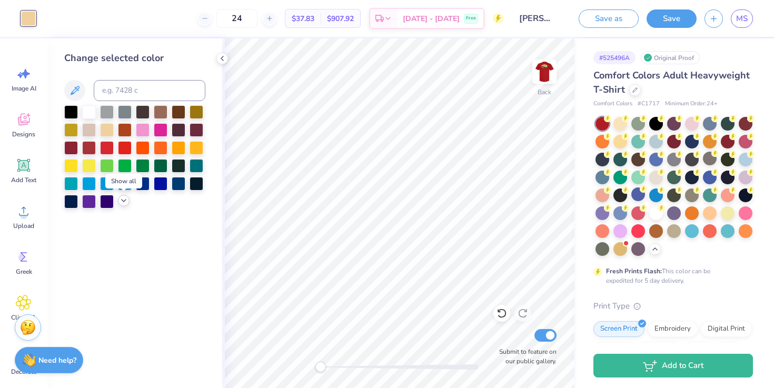
click at [126, 200] on icon at bounding box center [124, 200] width 8 height 8
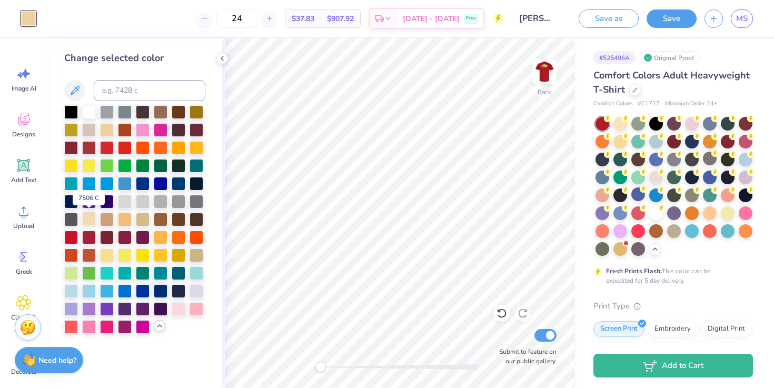
click at [89, 220] on div at bounding box center [89, 219] width 14 height 14
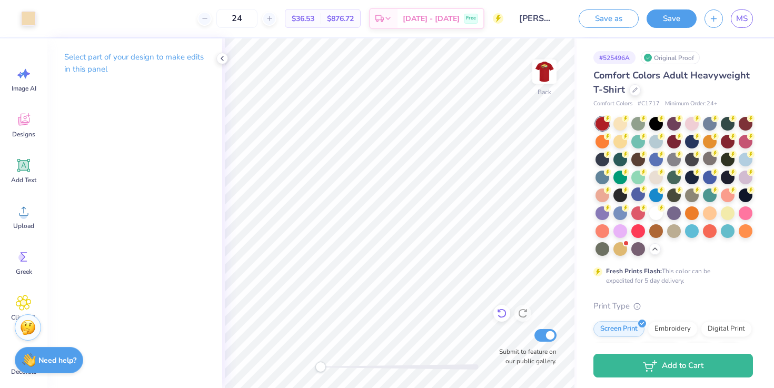
click at [502, 316] on icon at bounding box center [501, 313] width 11 height 11
click at [531, 312] on div at bounding box center [522, 313] width 17 height 17
click at [543, 72] on img at bounding box center [544, 72] width 42 height 42
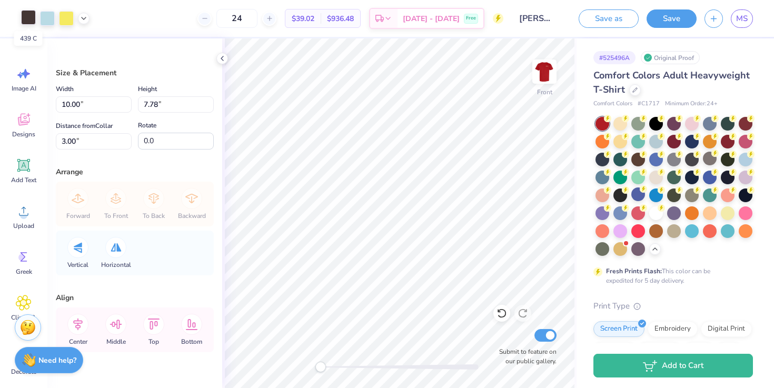
click at [25, 22] on div at bounding box center [28, 17] width 15 height 15
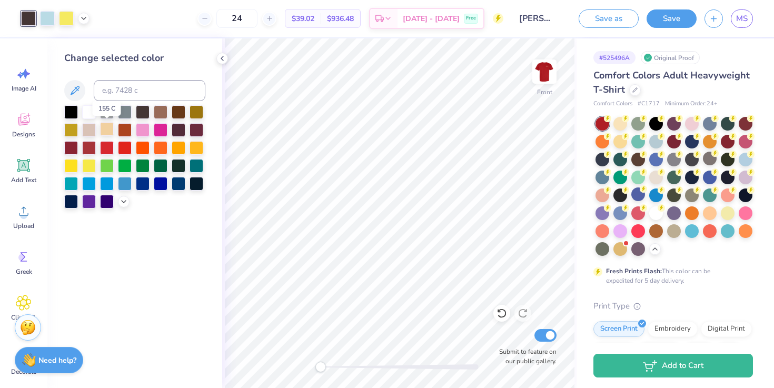
click at [104, 130] on div at bounding box center [107, 129] width 14 height 14
click at [125, 204] on icon at bounding box center [124, 200] width 8 height 8
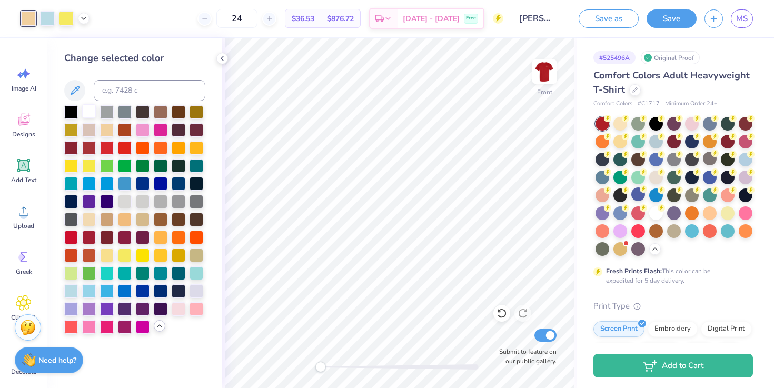
click at [88, 112] on div at bounding box center [89, 111] width 14 height 14
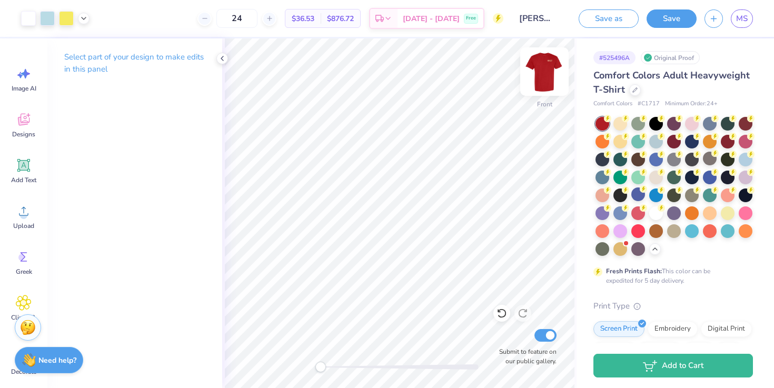
click at [542, 67] on img at bounding box center [544, 72] width 42 height 42
click at [544, 78] on img at bounding box center [544, 72] width 42 height 42
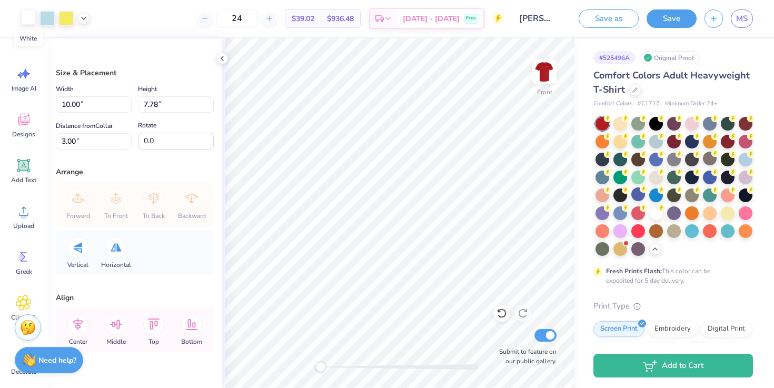
click at [28, 15] on div at bounding box center [28, 17] width 15 height 15
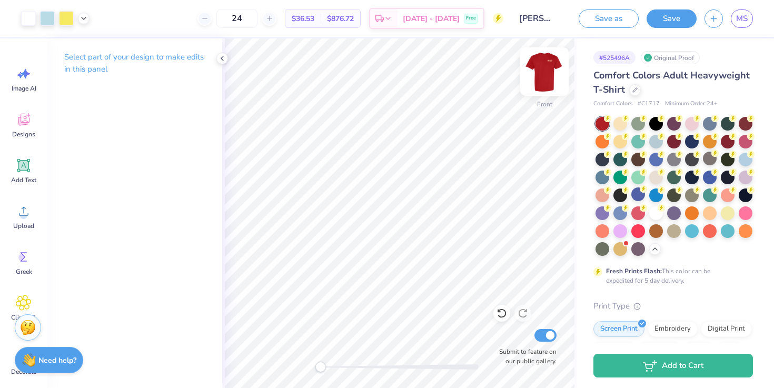
click at [551, 76] on img at bounding box center [544, 72] width 42 height 42
click at [553, 69] on img at bounding box center [544, 72] width 42 height 42
click at [543, 68] on img at bounding box center [544, 72] width 42 height 42
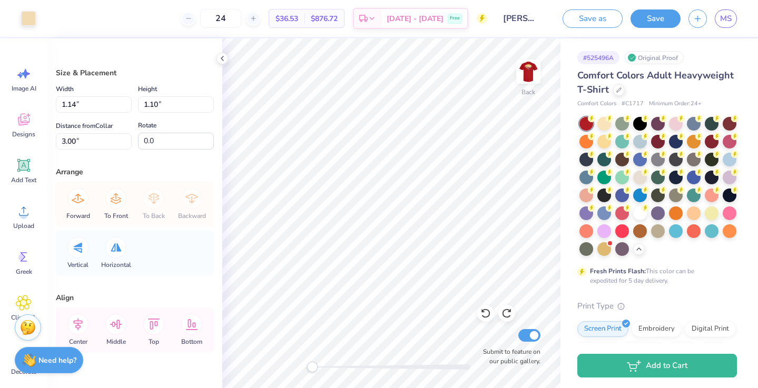
type input "1.12"
type input "2.43"
type input "2.09"
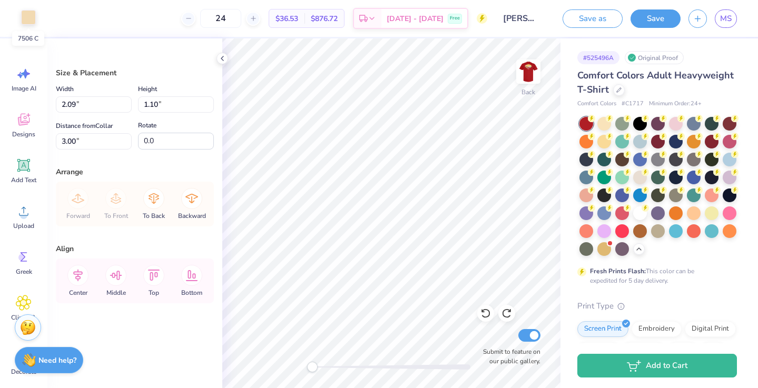
click at [23, 20] on div at bounding box center [28, 17] width 15 height 15
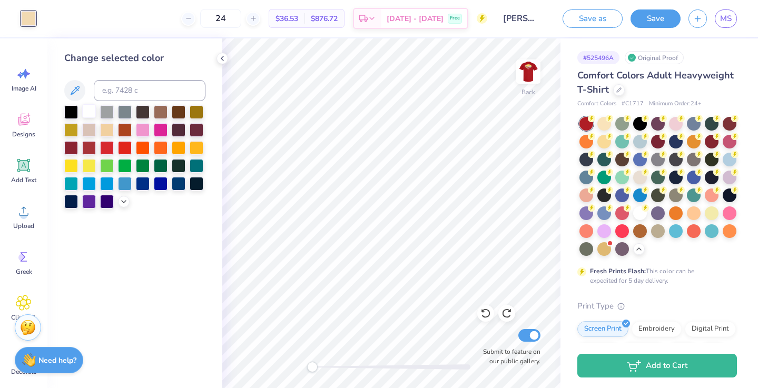
click at [89, 112] on div at bounding box center [89, 111] width 14 height 14
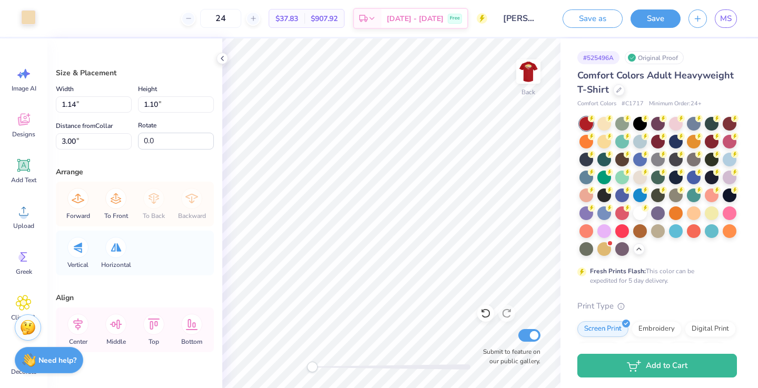
click at [28, 21] on div at bounding box center [28, 17] width 15 height 15
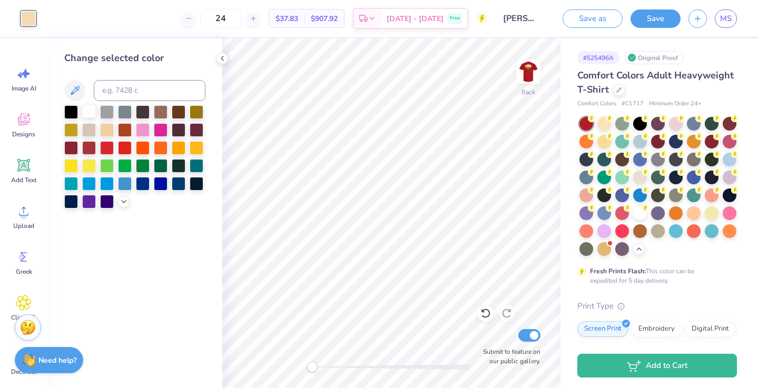
click at [93, 111] on div at bounding box center [89, 111] width 14 height 14
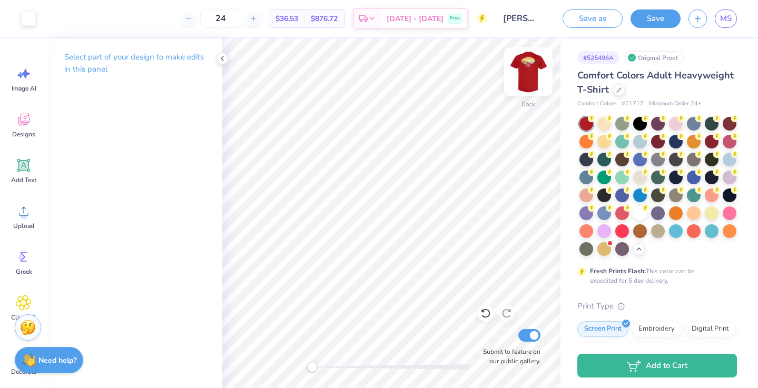
click at [530, 68] on img at bounding box center [528, 72] width 42 height 42
click at [482, 317] on icon at bounding box center [485, 313] width 11 height 11
click at [510, 317] on icon at bounding box center [506, 313] width 11 height 11
click at [484, 313] on icon at bounding box center [485, 313] width 11 height 11
click at [529, 74] on img at bounding box center [528, 72] width 42 height 42
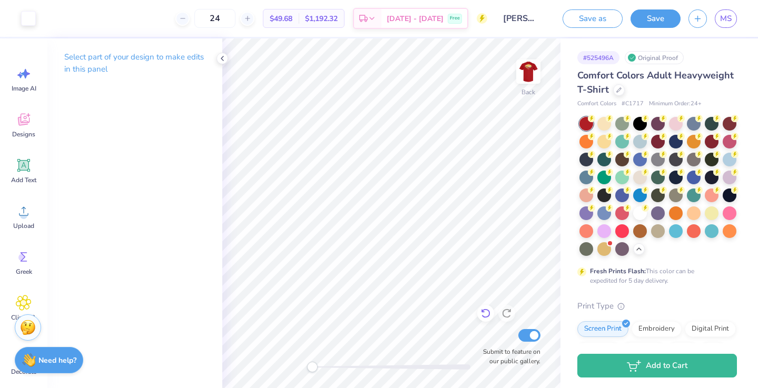
click at [484, 314] on icon at bounding box center [485, 313] width 11 height 11
click at [534, 74] on img at bounding box center [528, 72] width 42 height 42
click at [533, 75] on img at bounding box center [528, 72] width 42 height 42
click at [533, 75] on img at bounding box center [527, 71] width 21 height 21
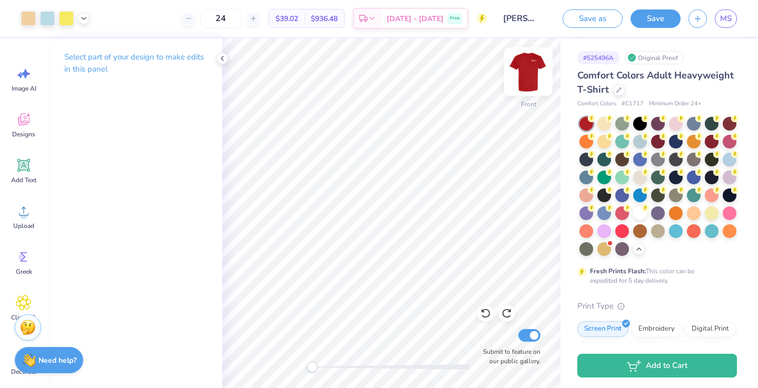
click at [526, 77] on img at bounding box center [528, 72] width 42 height 42
click at [535, 77] on img at bounding box center [528, 72] width 42 height 42
click at [535, 77] on img at bounding box center [527, 71] width 21 height 21
click at [530, 74] on img at bounding box center [528, 72] width 42 height 42
click at [530, 74] on img at bounding box center [527, 71] width 21 height 21
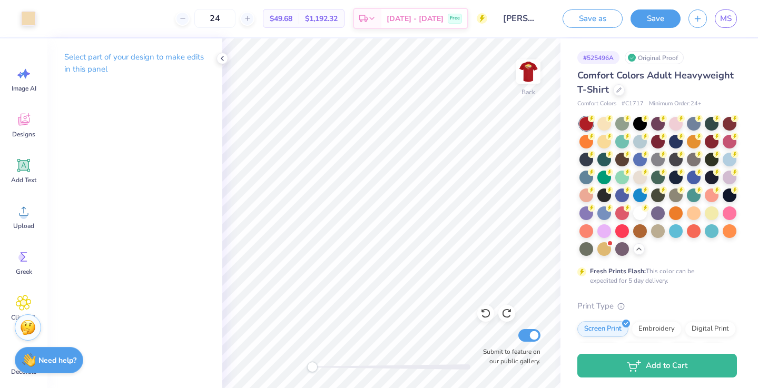
click at [530, 74] on img at bounding box center [527, 71] width 21 height 21
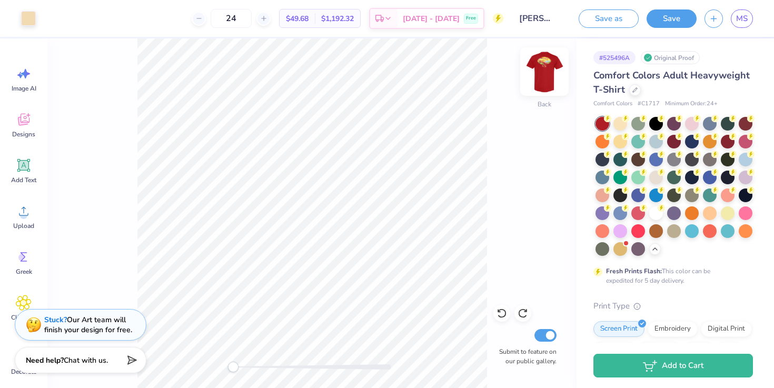
click at [549, 83] on img at bounding box center [544, 72] width 42 height 42
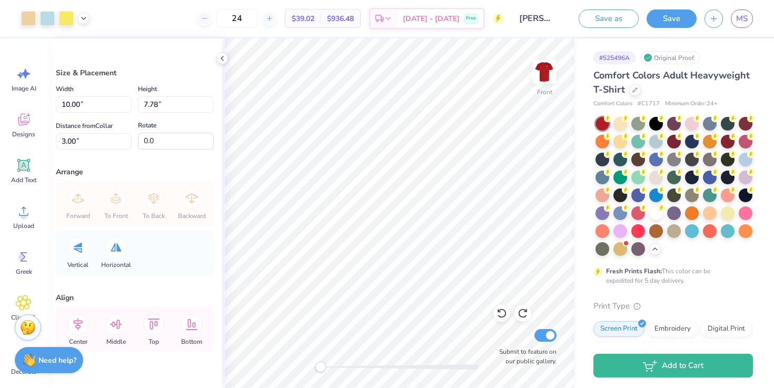
type input "11.29"
type input "8.78"
click at [505, 310] on icon at bounding box center [501, 313] width 11 height 11
type input "10.00"
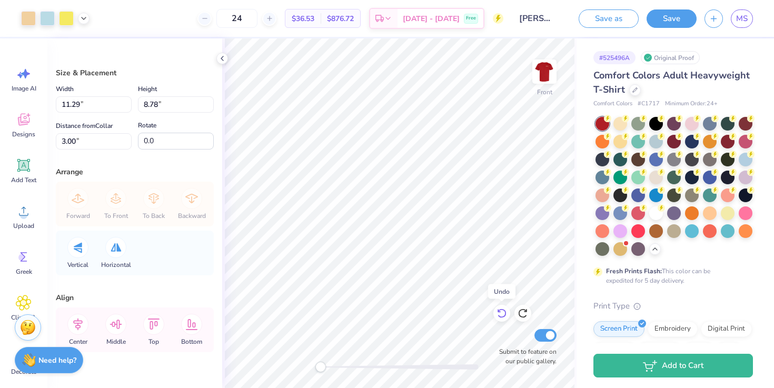
type input "7.78"
type input "10.86"
type input "8.45"
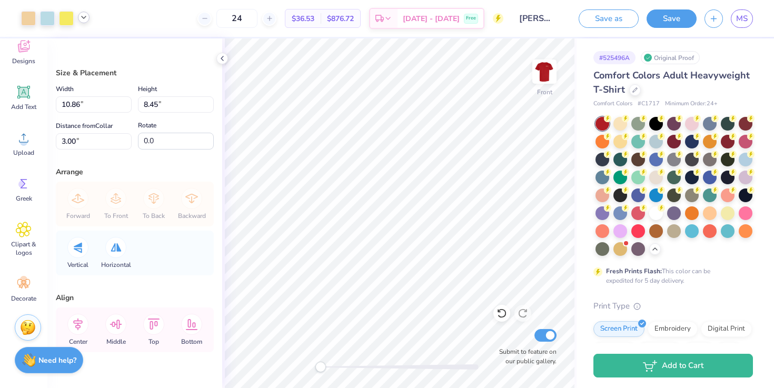
click at [83, 16] on icon at bounding box center [83, 17] width 8 height 8
click at [86, 18] on icon at bounding box center [83, 17] width 8 height 8
click at [154, 63] on div "Size & Placement Width 10.86 10.86 " Height 8.45 8.45 " Distance from Collar 3.…" at bounding box center [134, 213] width 175 height 350
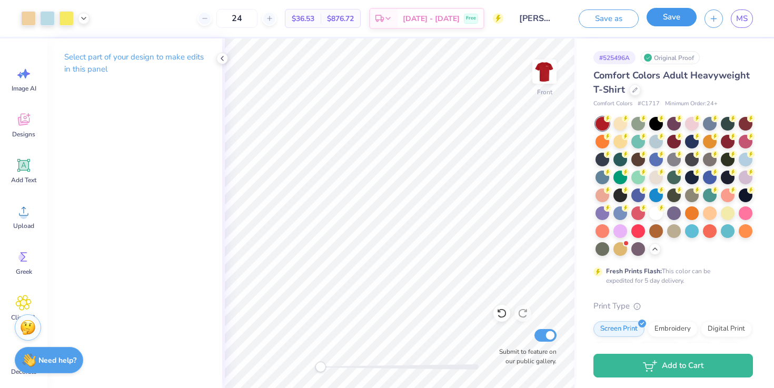
click at [660, 14] on button "Save" at bounding box center [671, 17] width 50 height 18
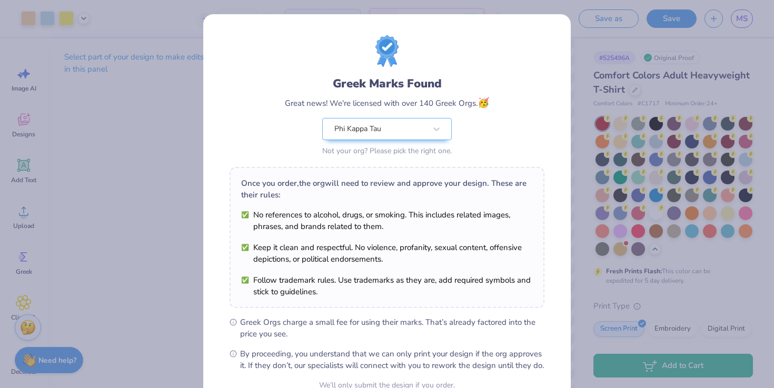
click at [161, 231] on div "Greek Marks Found Great news! We're licensed with over 140 Greek Orgs. 🥳 Phi Ka…" at bounding box center [387, 194] width 774 height 388
click at [587, 66] on div "Greek Marks Found Great news! We're licensed with over 140 Greek Orgs. 🥳 Phi Ka…" at bounding box center [387, 194] width 774 height 388
click at [534, 80] on div "Greek Marks Found Great news! We're licensed with over 140 Greek Orgs. 🥳 Phi Ka…" at bounding box center [387, 96] width 315 height 123
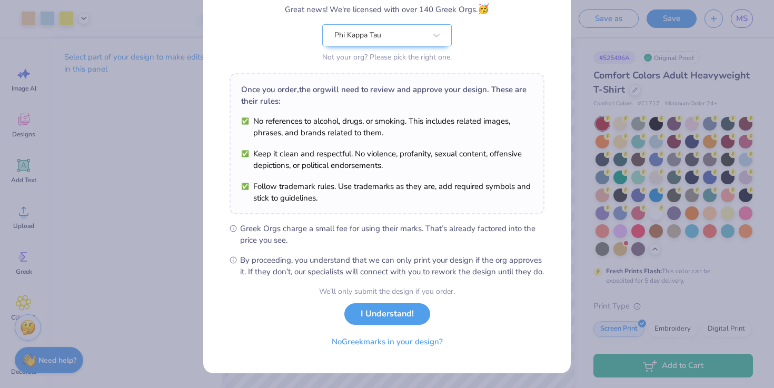
scroll to position [104, 0]
click at [406, 313] on button "I Understand!" at bounding box center [387, 312] width 86 height 22
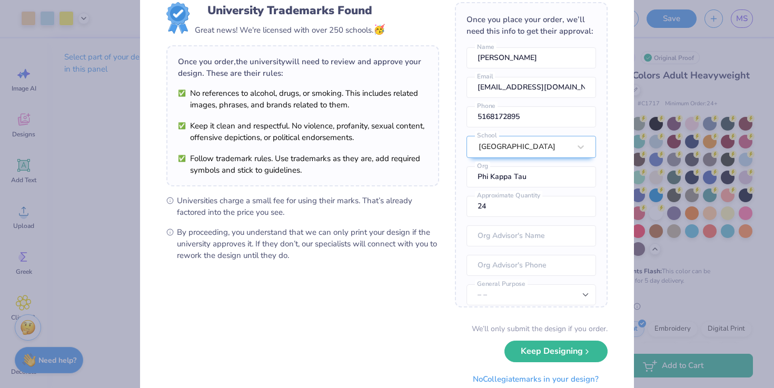
scroll to position [34, 0]
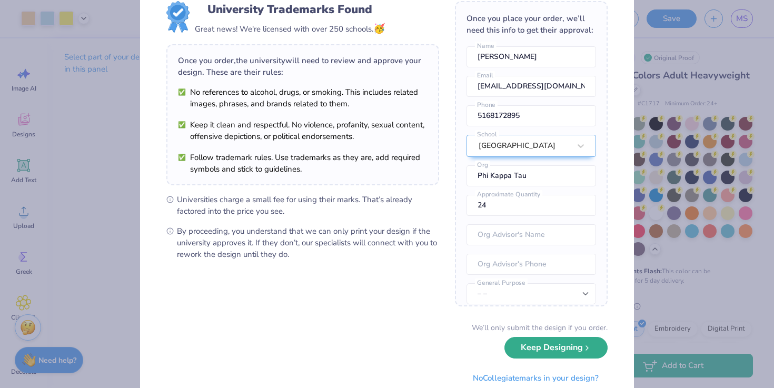
click at [546, 353] on button "Keep Designing" at bounding box center [555, 348] width 103 height 22
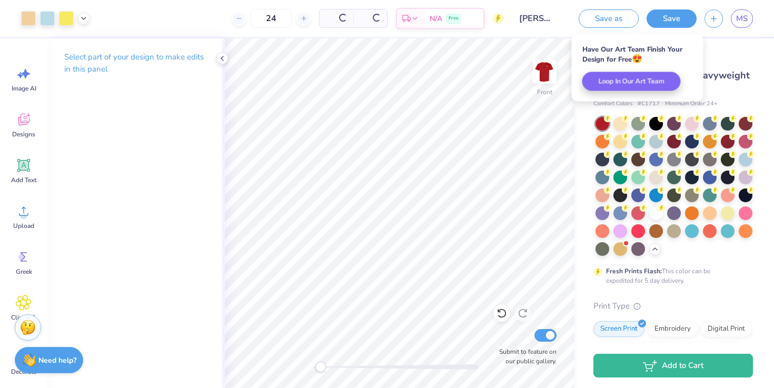
scroll to position [0, 0]
